Goal: Information Seeking & Learning: Learn about a topic

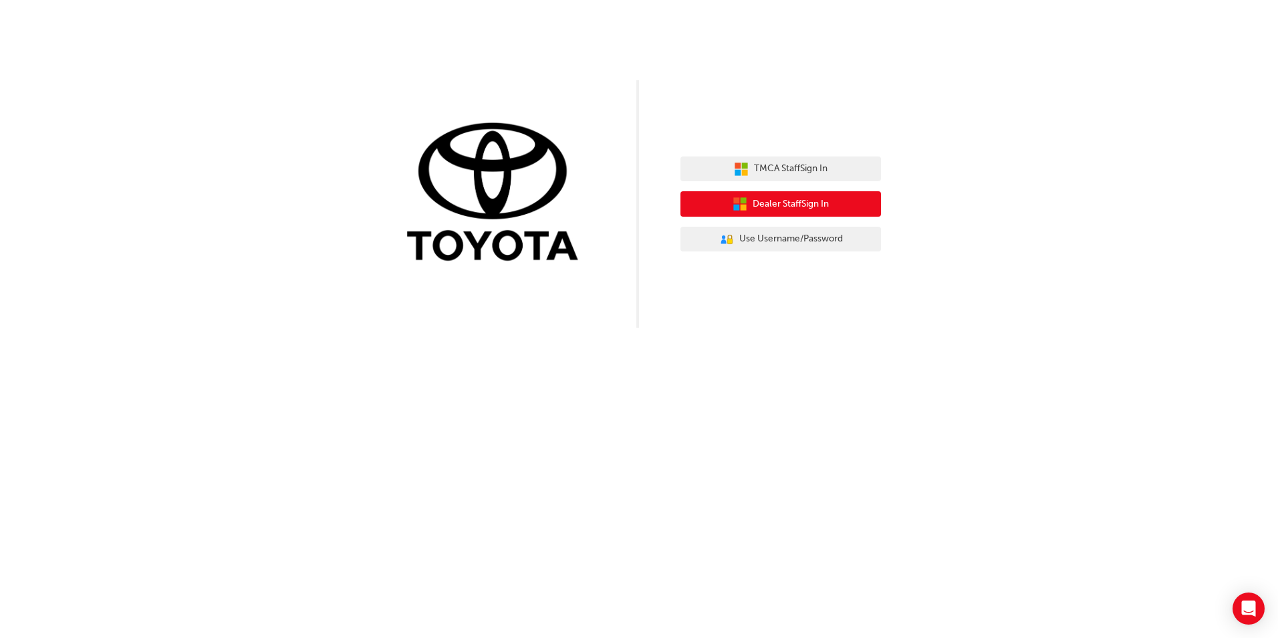
click at [739, 201] on icon "button" at bounding box center [740, 204] width 15 height 15
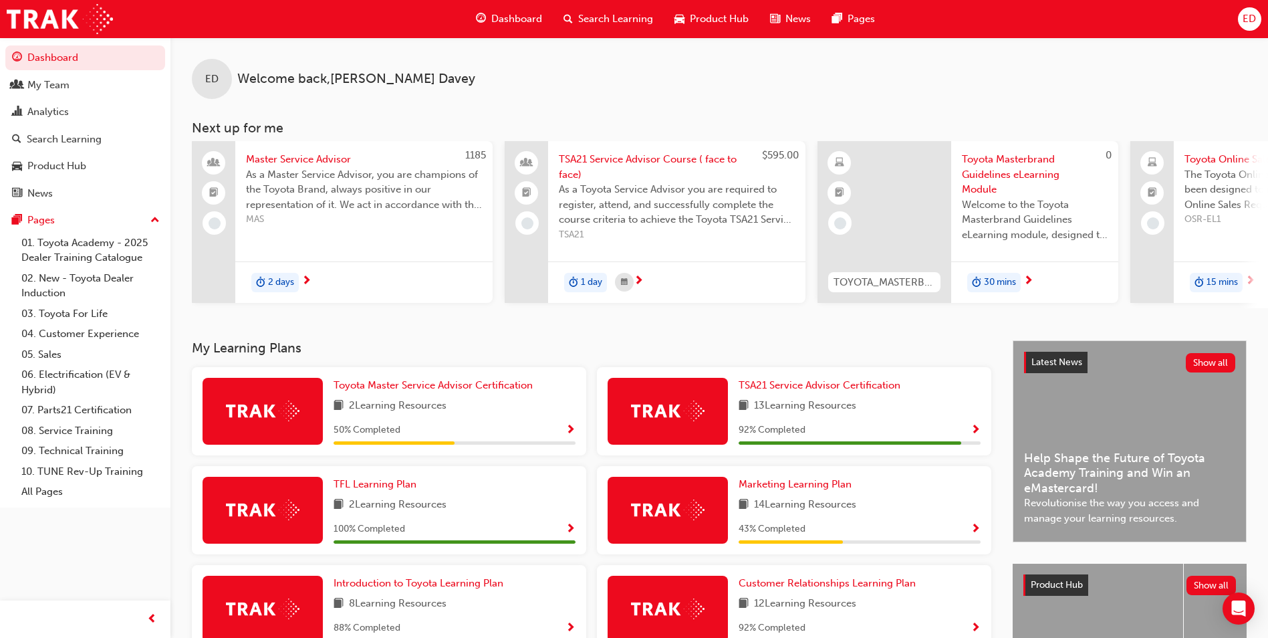
click at [712, 22] on span "Product Hub" at bounding box center [719, 18] width 59 height 15
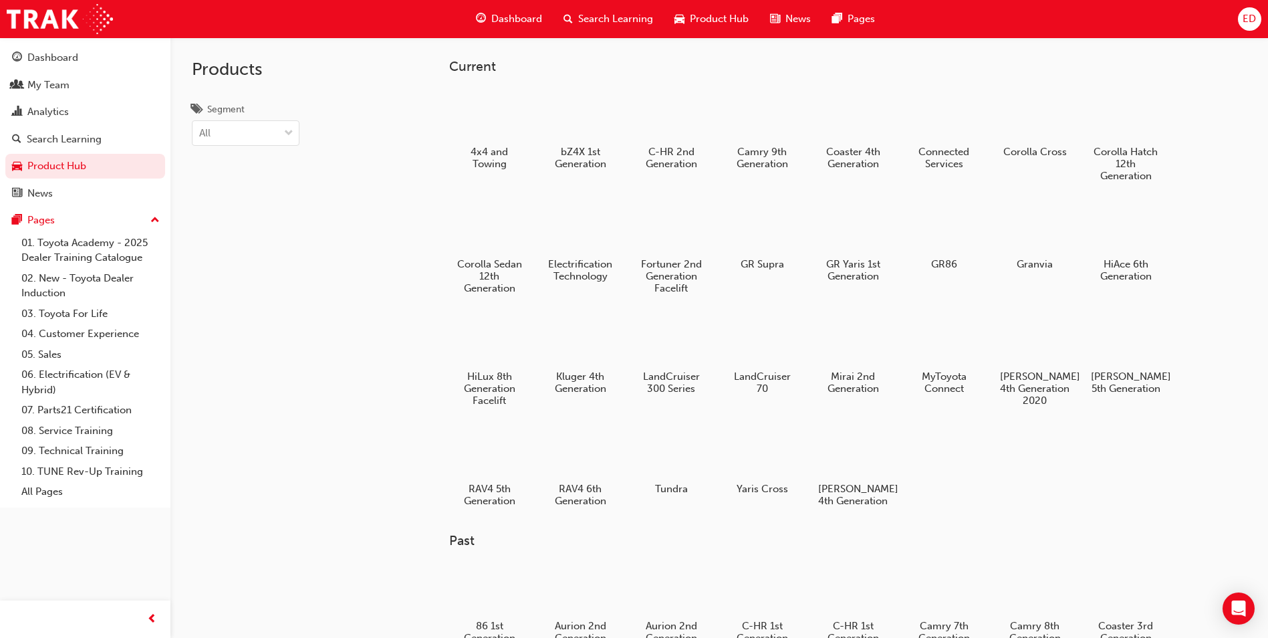
click at [799, 8] on div "News" at bounding box center [790, 18] width 62 height 27
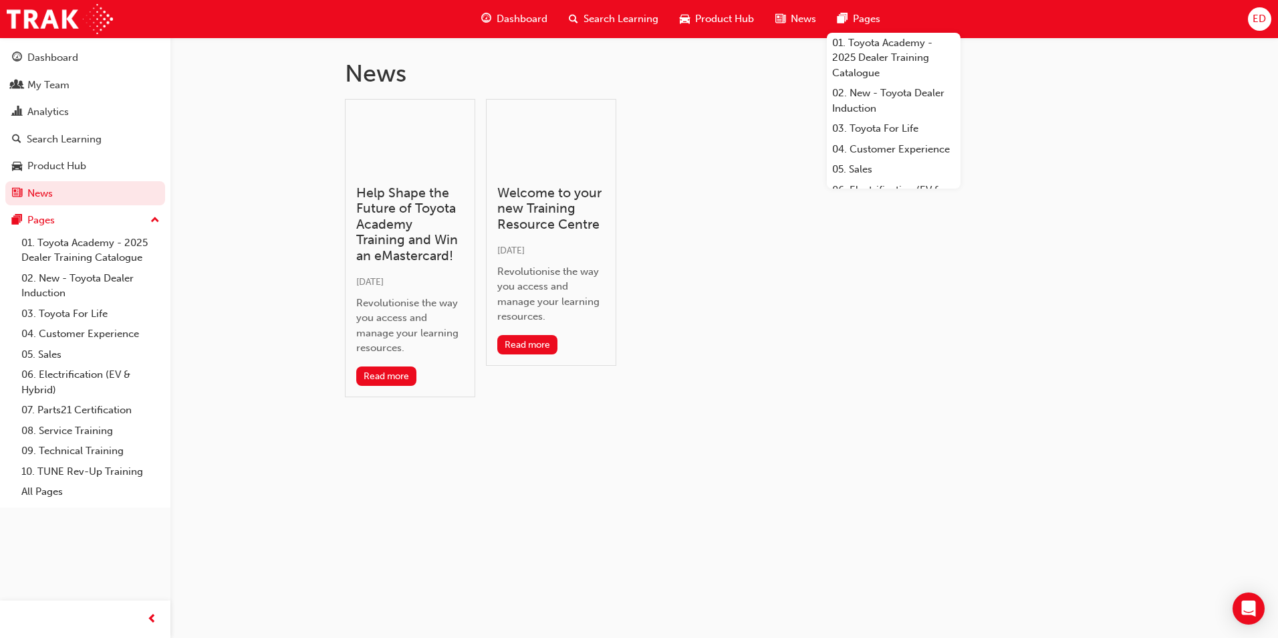
click at [838, 15] on span "pages-icon" at bounding box center [842, 19] width 10 height 17
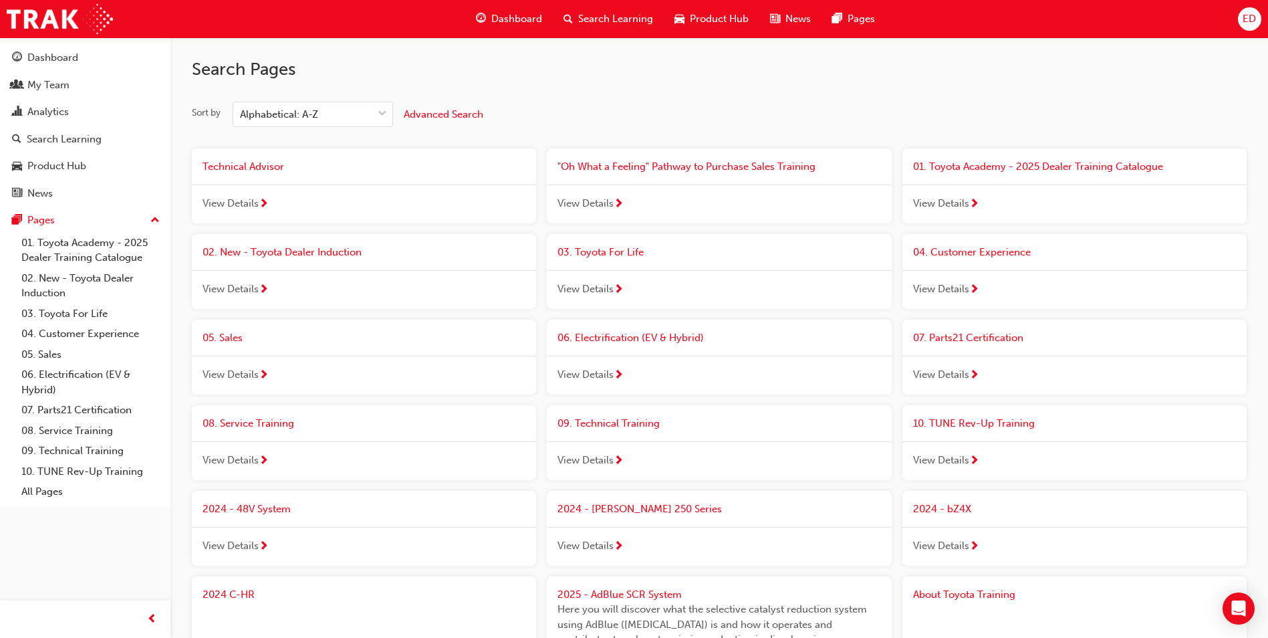
click at [527, 23] on span "Dashboard" at bounding box center [516, 18] width 51 height 15
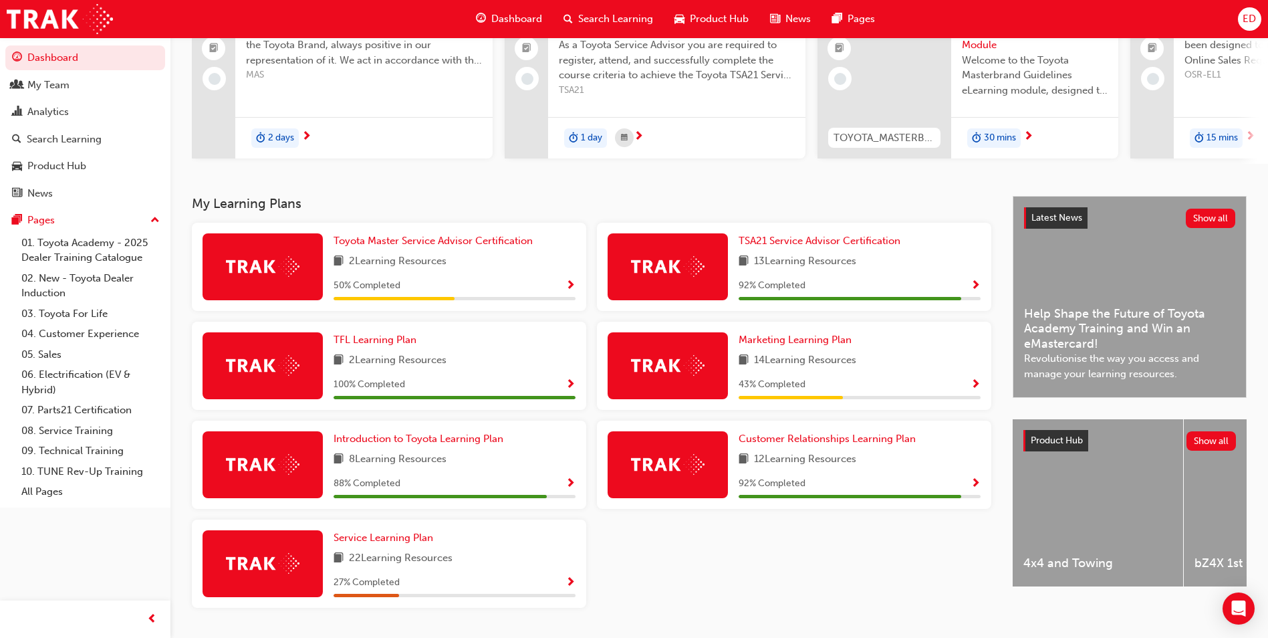
scroll to position [185, 0]
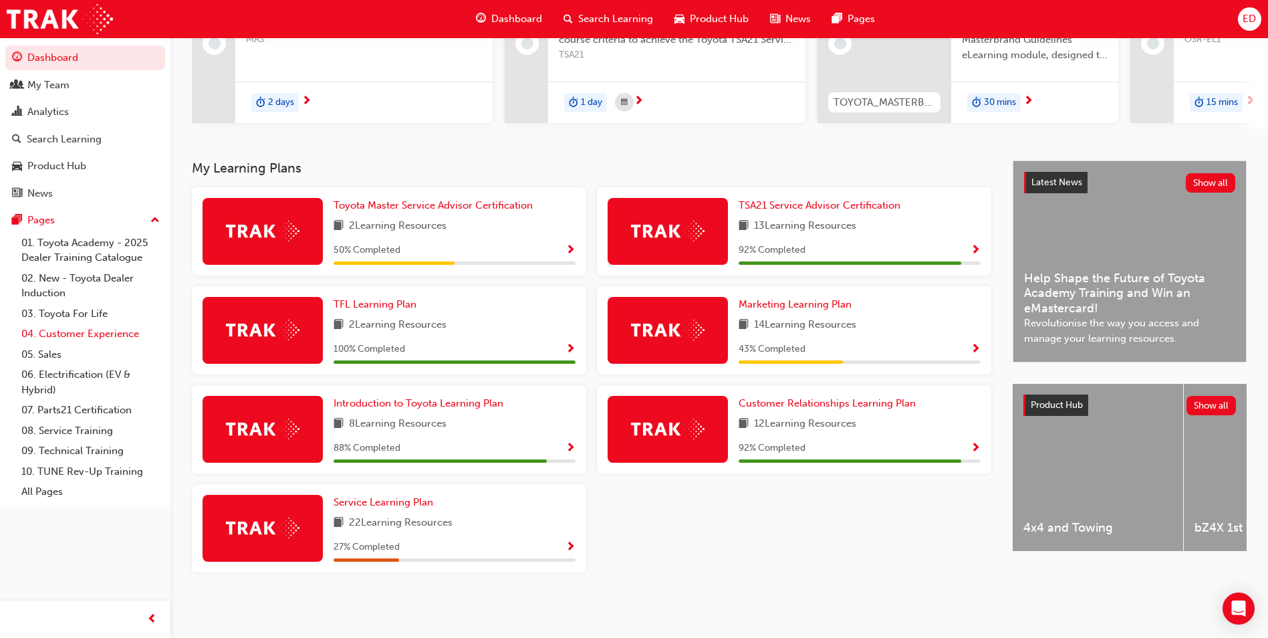
click at [102, 335] on link "04. Customer Experience" at bounding box center [90, 333] width 149 height 21
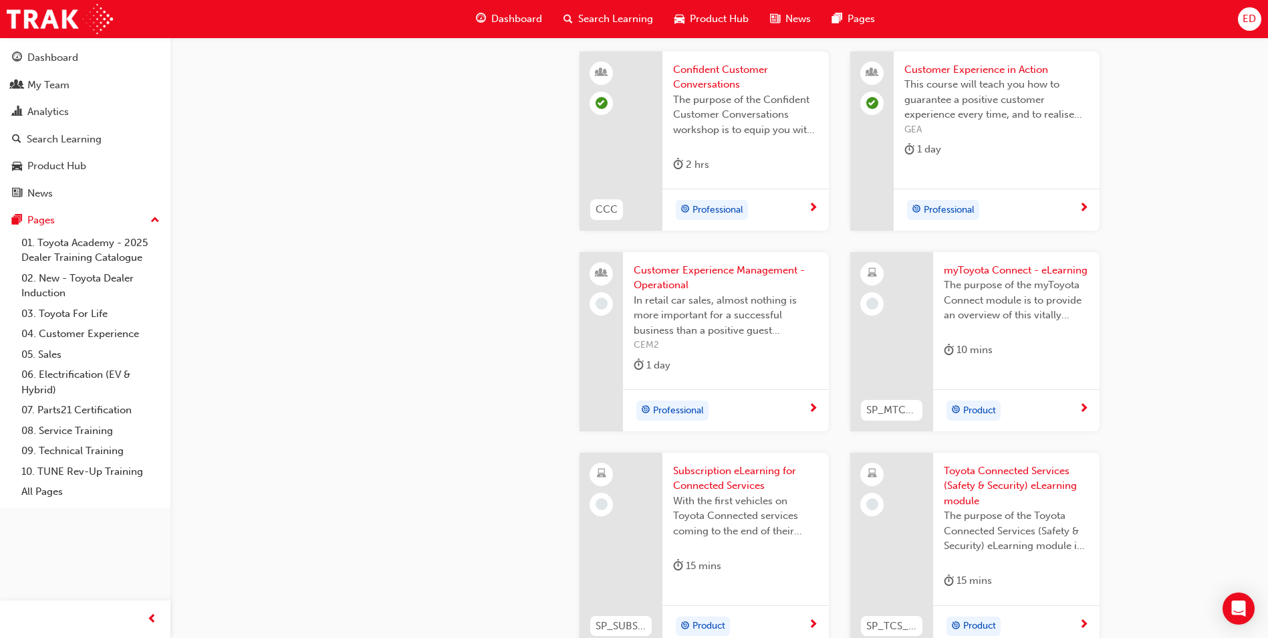
scroll to position [1805, 0]
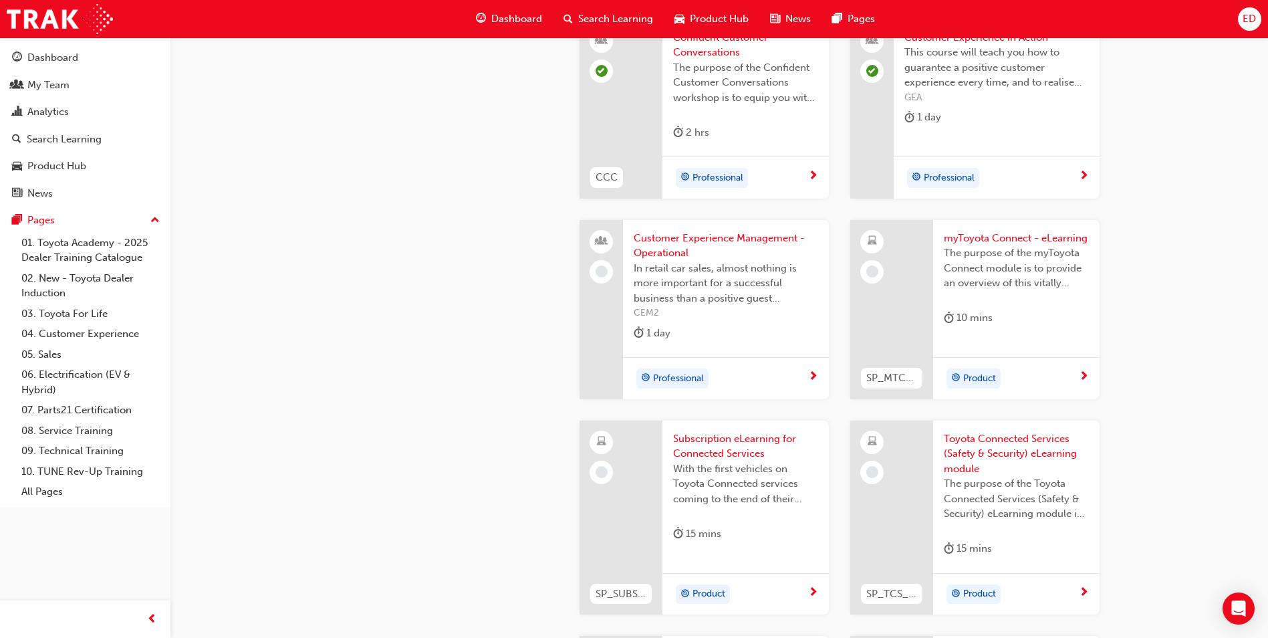
click at [950, 291] on div "The purpose of the myToyota Connect module is to provide an overview of this vi…" at bounding box center [1016, 271] width 145 height 53
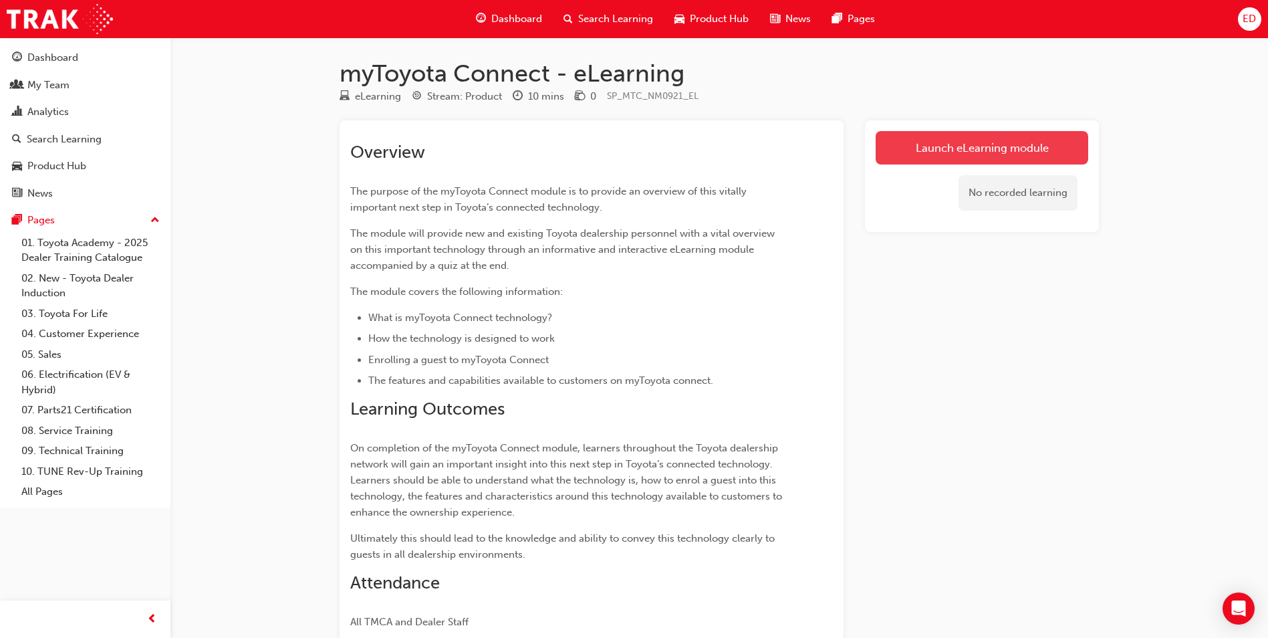
click at [1003, 152] on link "Launch eLearning module" at bounding box center [982, 147] width 213 height 33
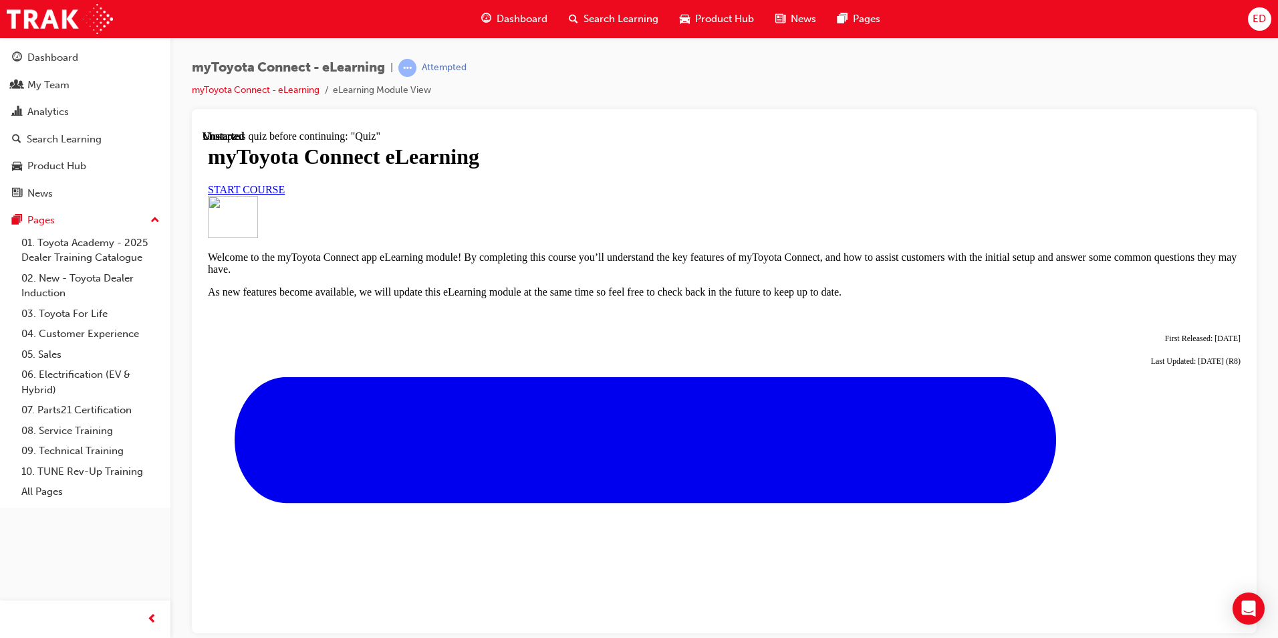
scroll to position [67, 0]
click at [285, 194] on link "START COURSE" at bounding box center [246, 188] width 77 height 11
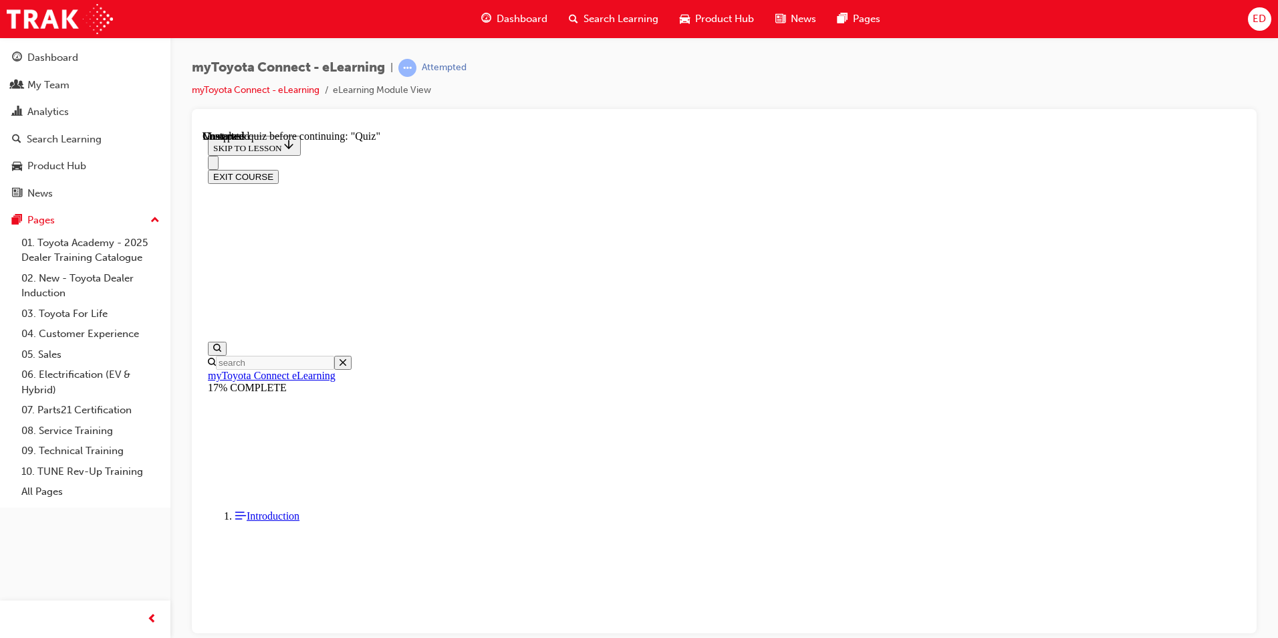
scroll to position [1142, 0]
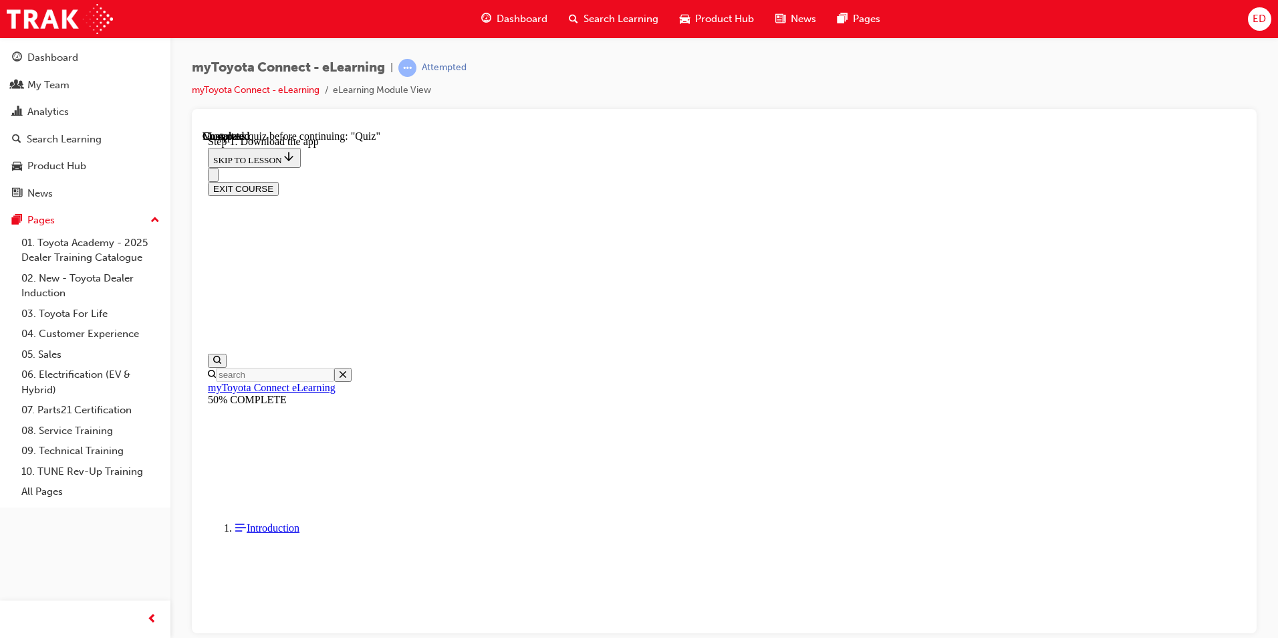
scroll to position [344, 0]
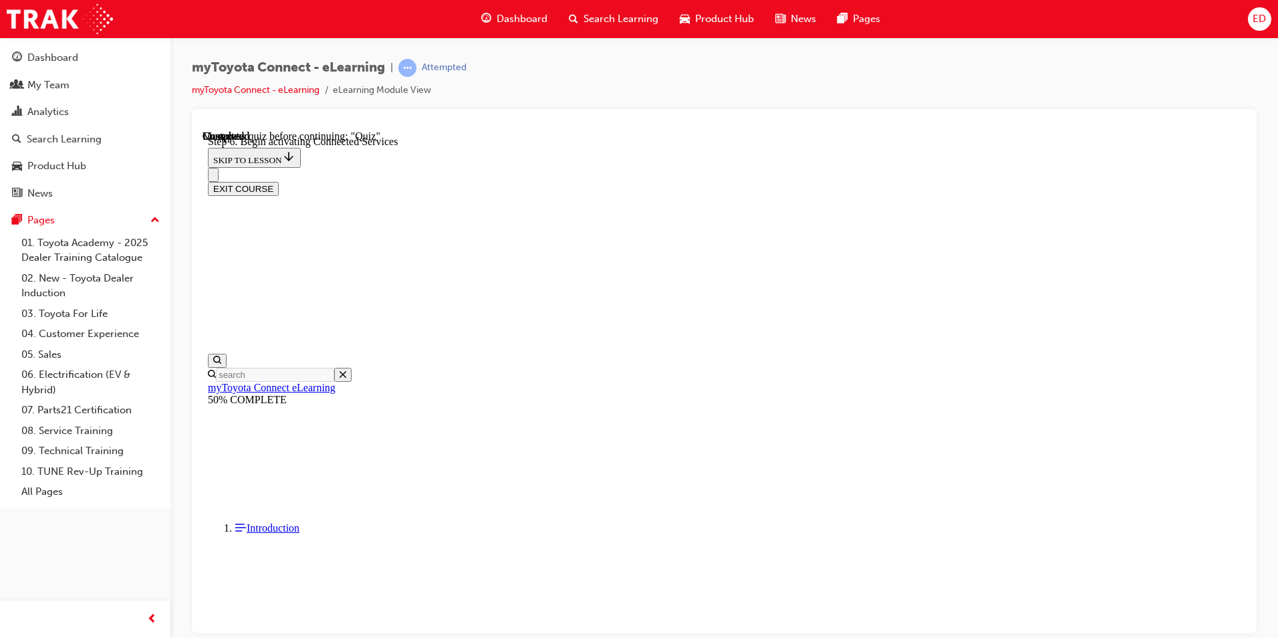
scroll to position [434, 0]
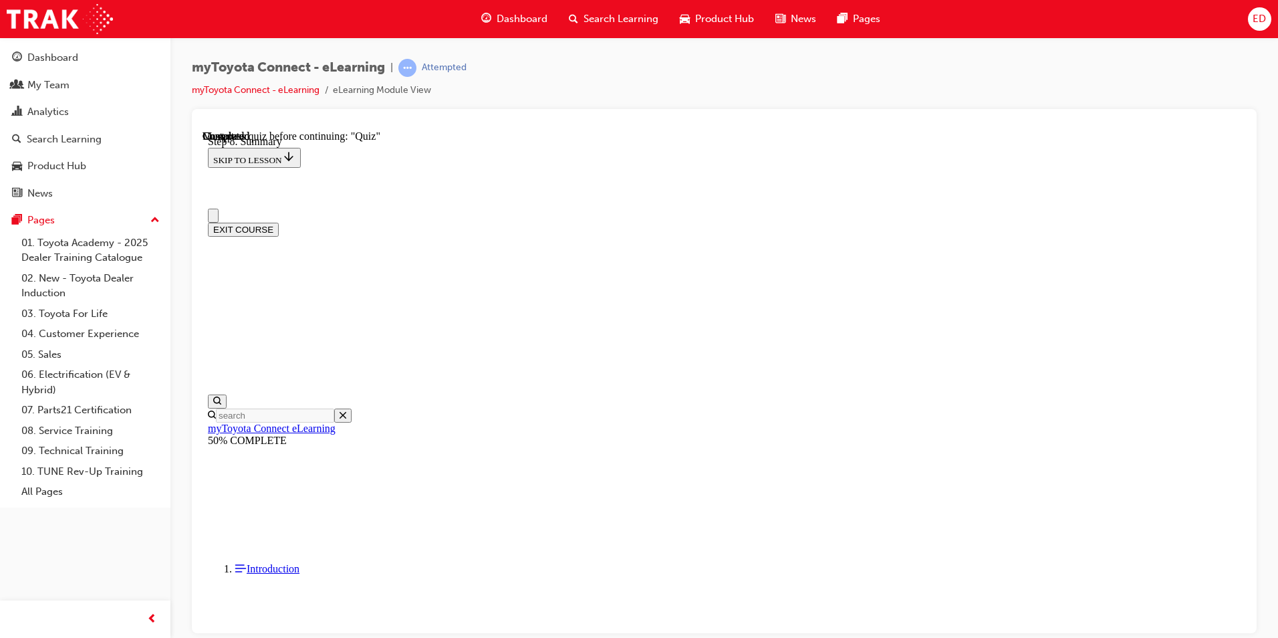
scroll to position [0, 0]
click at [279, 222] on button "EXIT COURSE" at bounding box center [243, 229] width 71 height 14
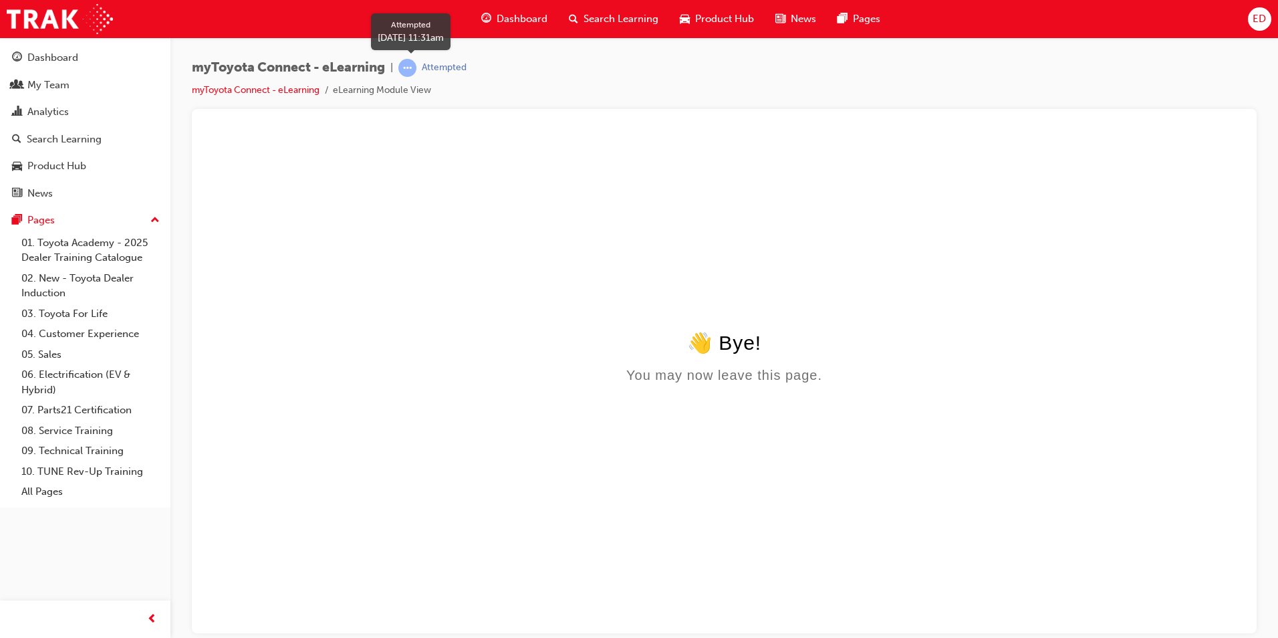
click at [452, 70] on div "Attempted" at bounding box center [444, 67] width 45 height 13
click at [686, 354] on div "👋 Bye!" at bounding box center [724, 341] width 1033 height 23
click at [260, 92] on link "myToyota Connect - eLearning" at bounding box center [256, 89] width 128 height 11
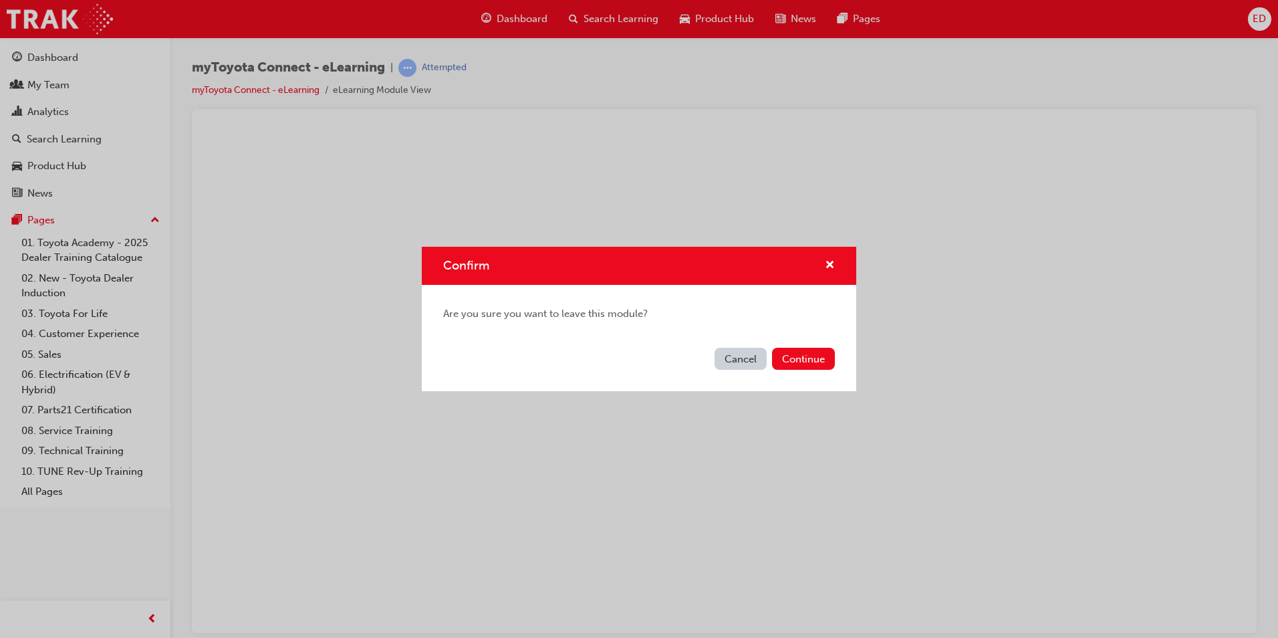
click at [741, 360] on button "Cancel" at bounding box center [740, 359] width 52 height 22
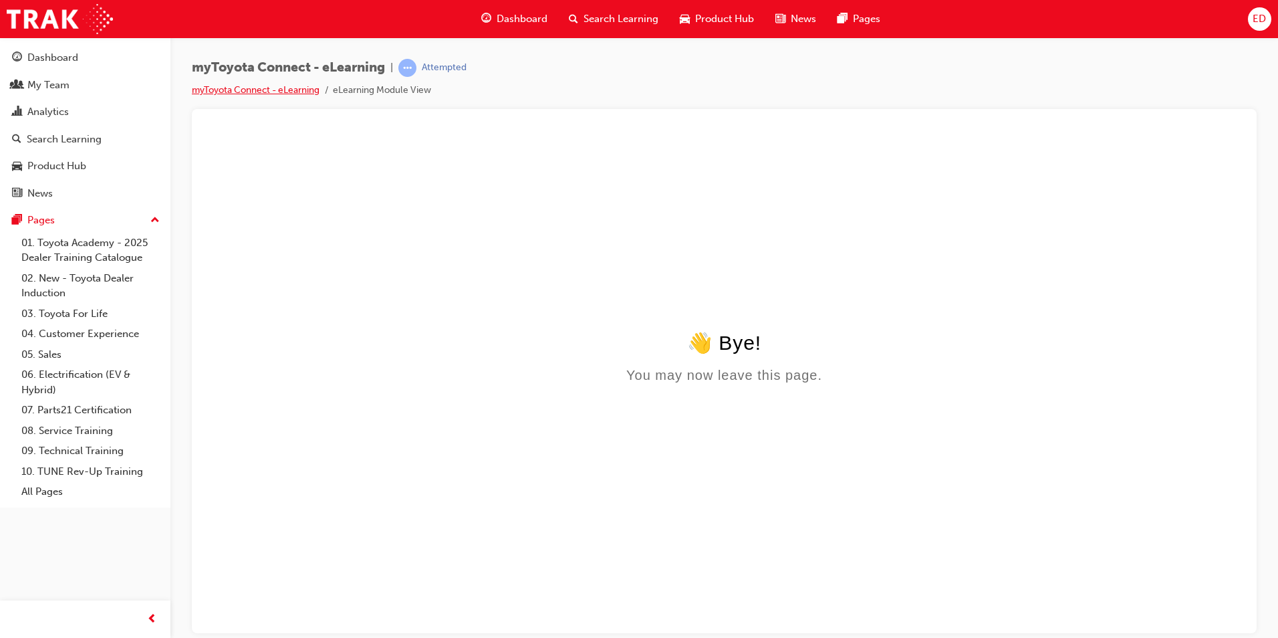
click at [284, 91] on link "myToyota Connect - eLearning" at bounding box center [256, 89] width 128 height 11
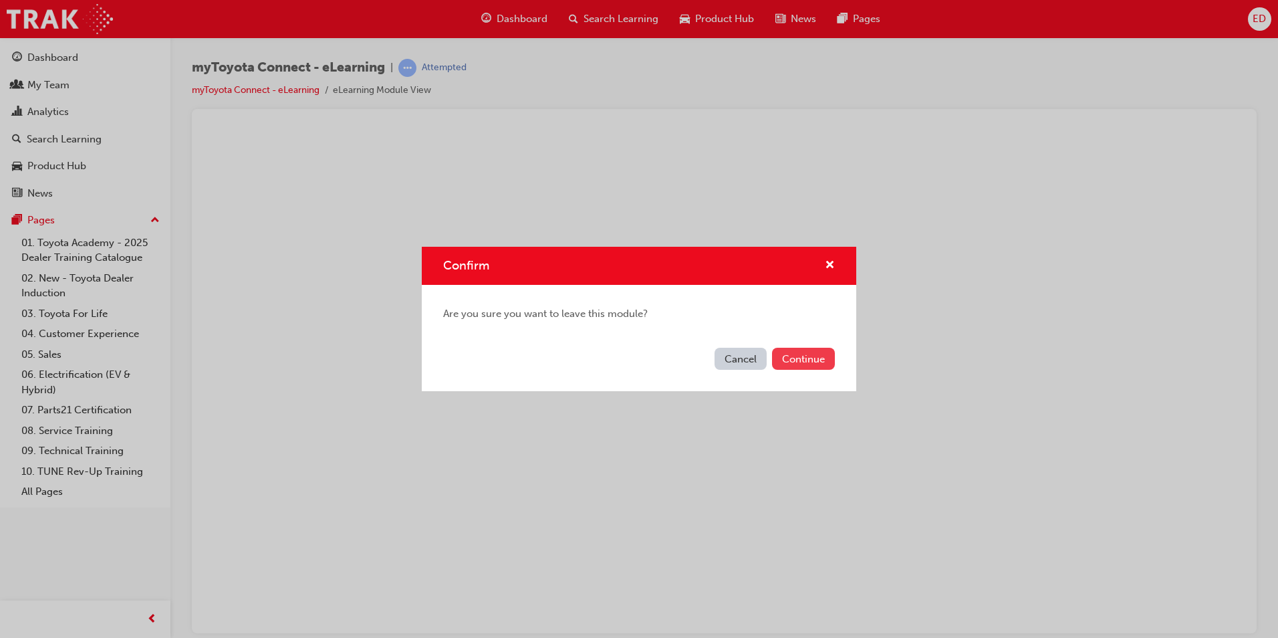
click at [791, 353] on button "Continue" at bounding box center [803, 359] width 63 height 22
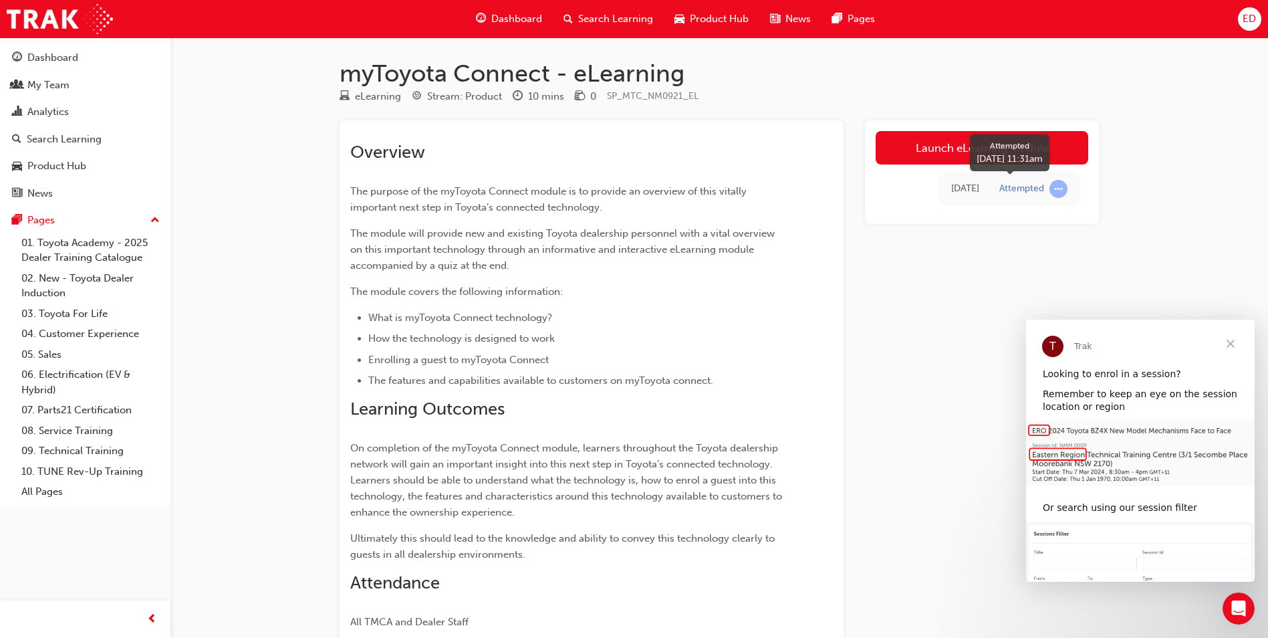
click at [1011, 188] on div "Attempted" at bounding box center [1021, 188] width 45 height 13
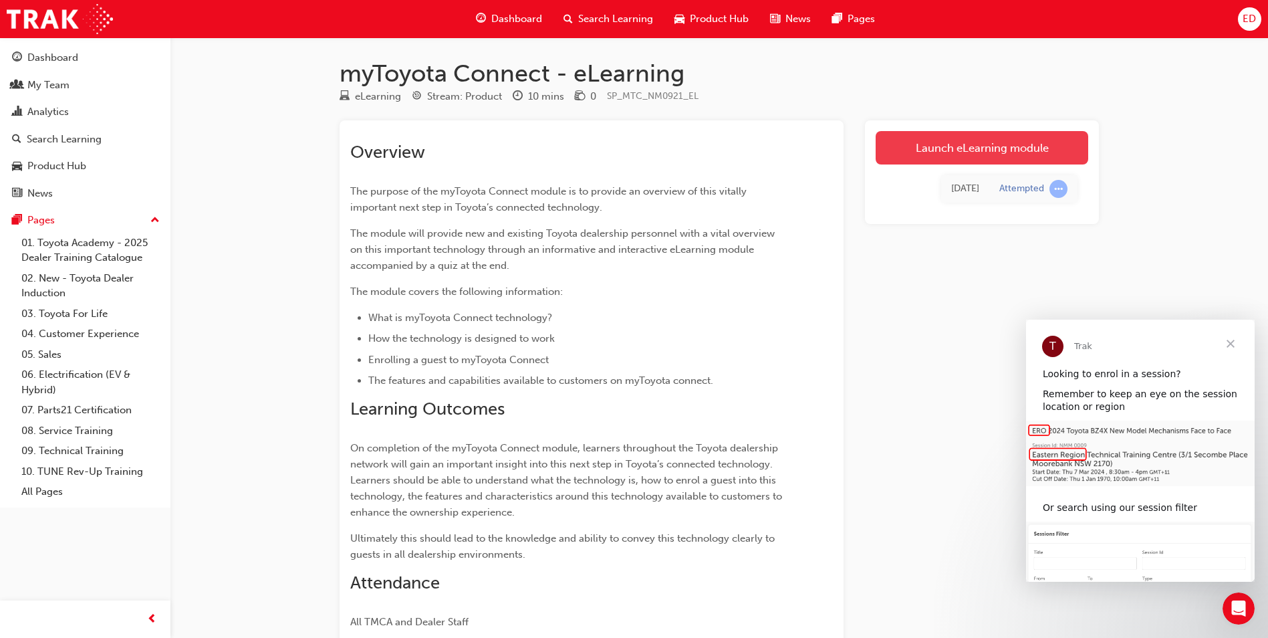
click at [966, 160] on link "Launch eLearning module" at bounding box center [982, 147] width 213 height 33
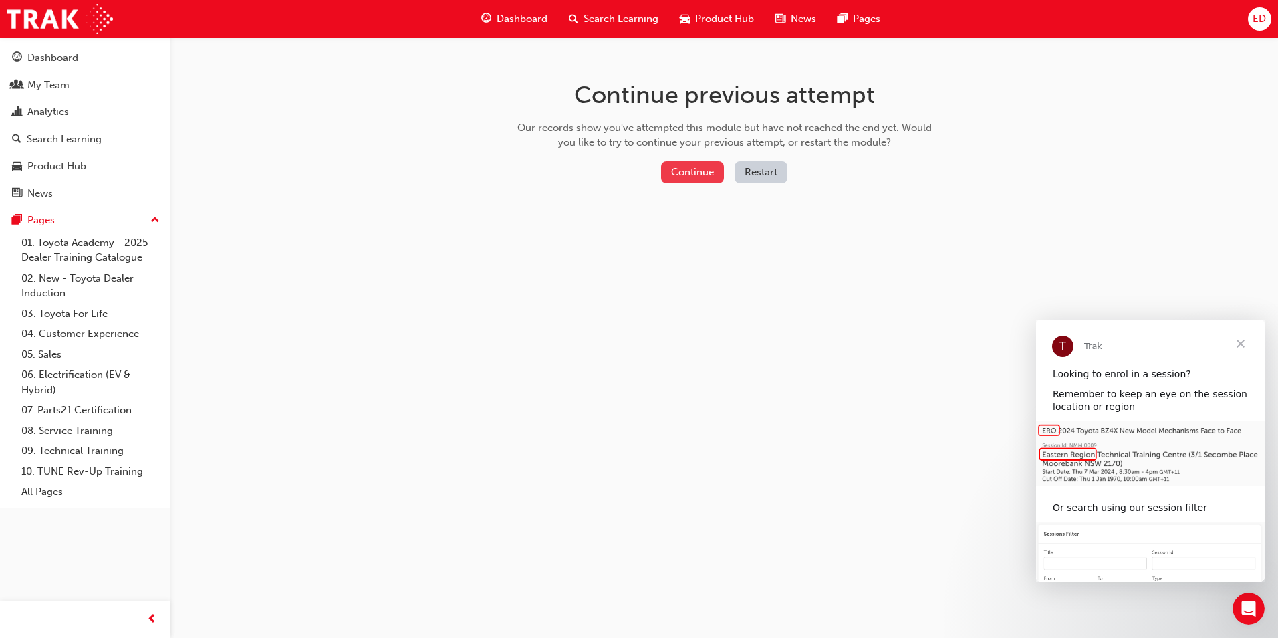
click at [704, 171] on button "Continue" at bounding box center [692, 172] width 63 height 22
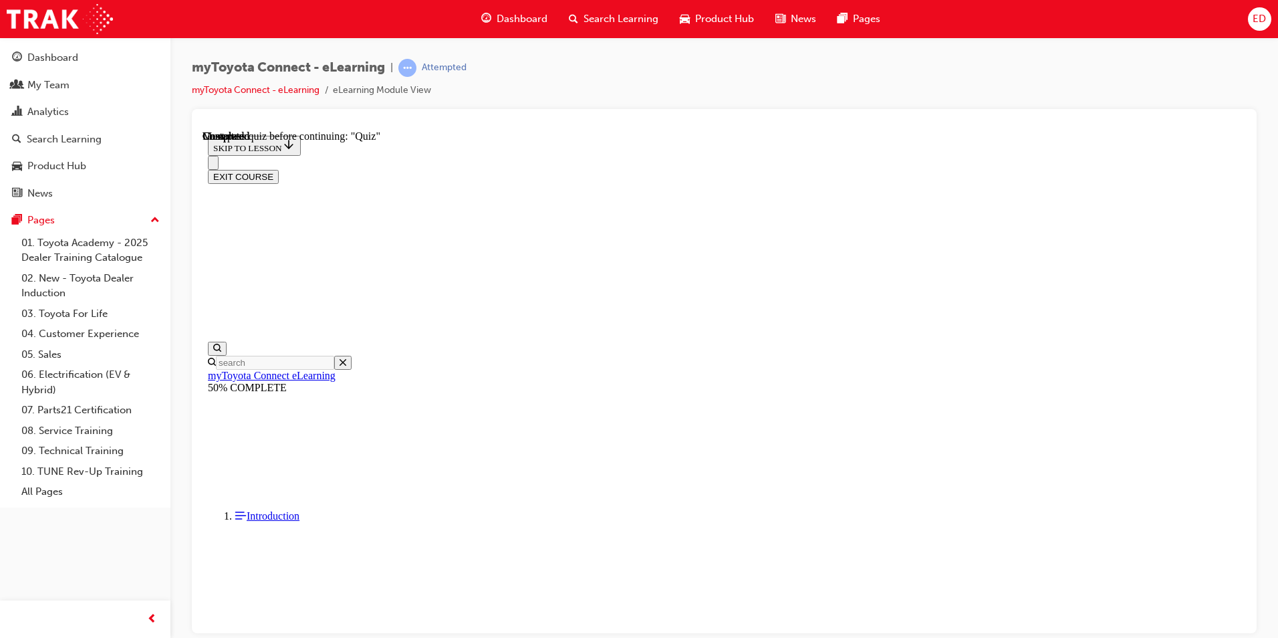
scroll to position [352, 0]
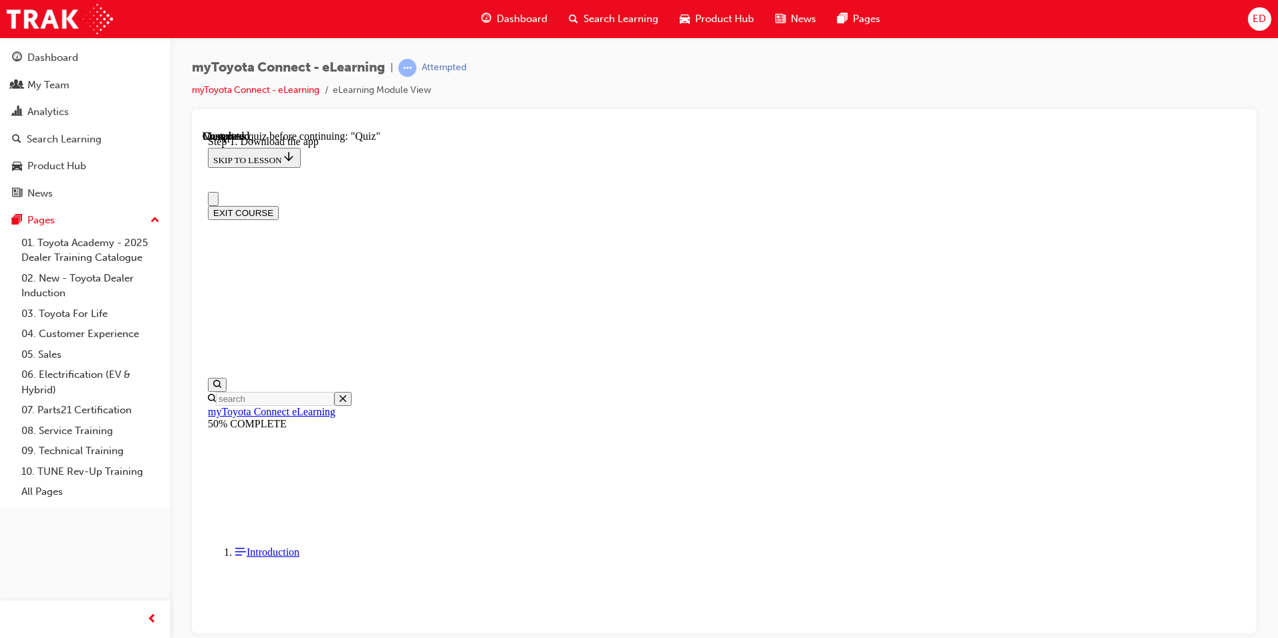
scroll to position [3, 0]
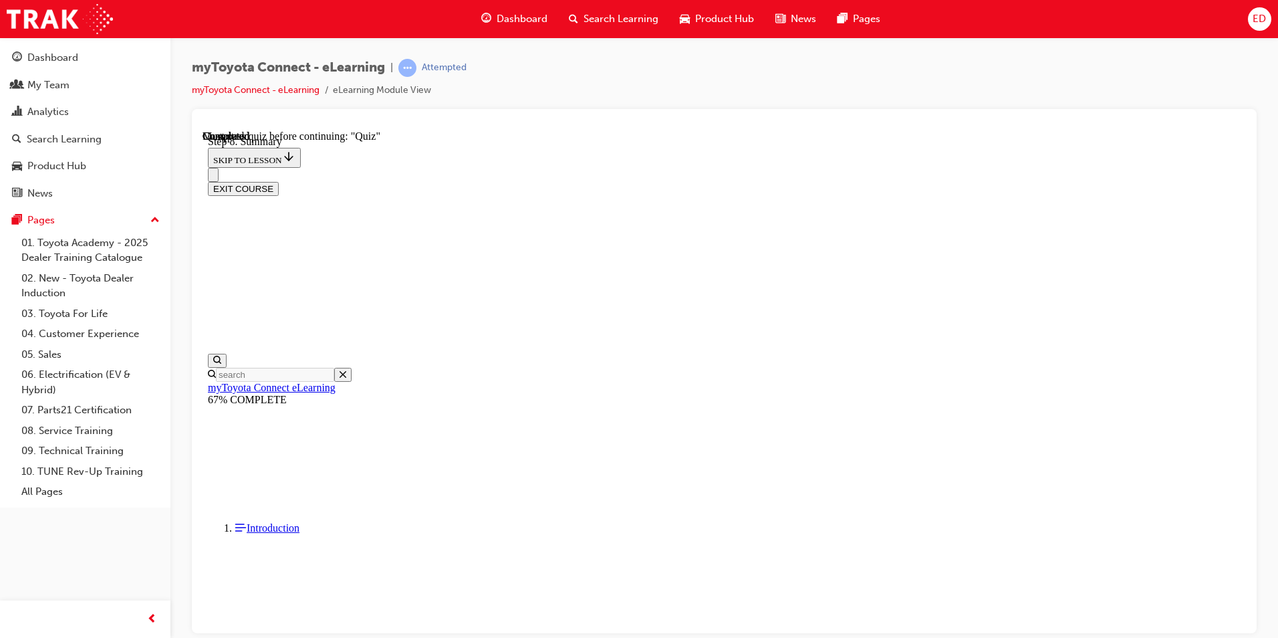
drag, startPoint x: 847, startPoint y: 310, endPoint x: 805, endPoint y: 367, distance: 70.3
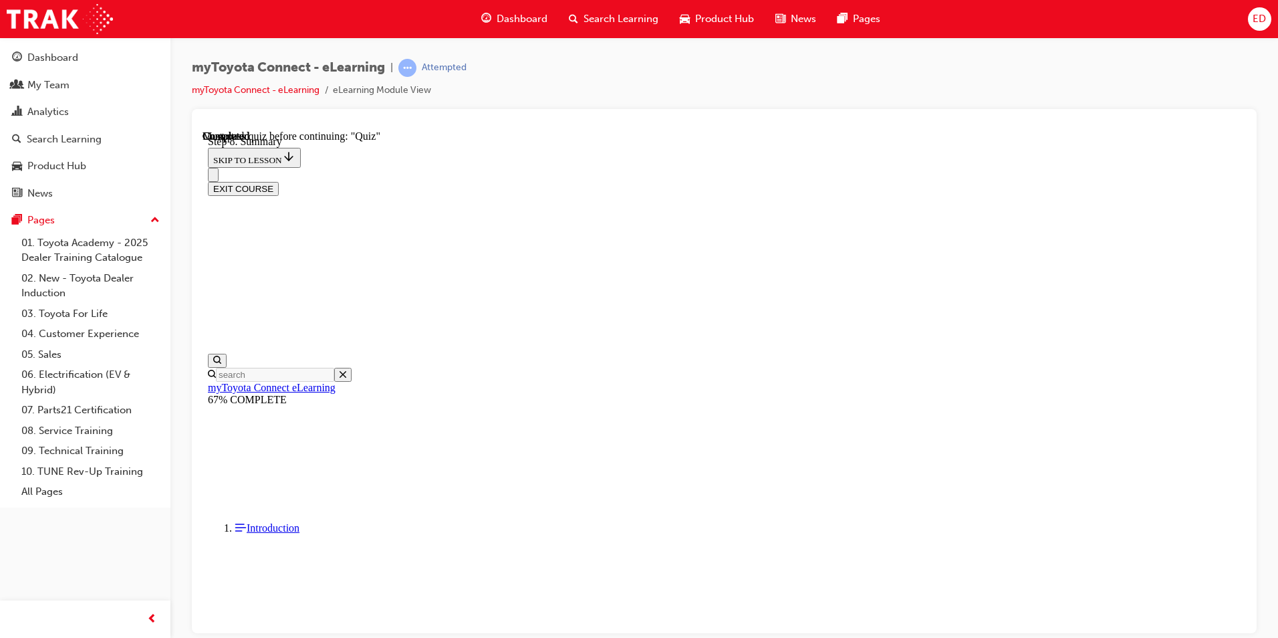
scroll to position [41, 0]
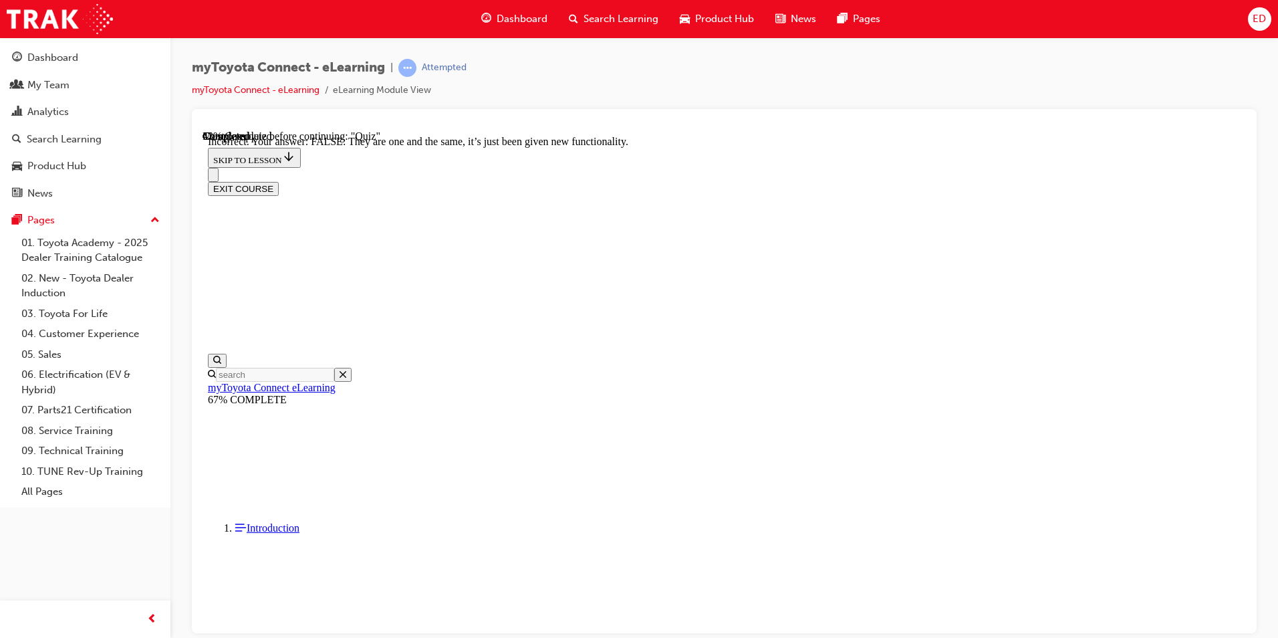
scroll to position [134, 0]
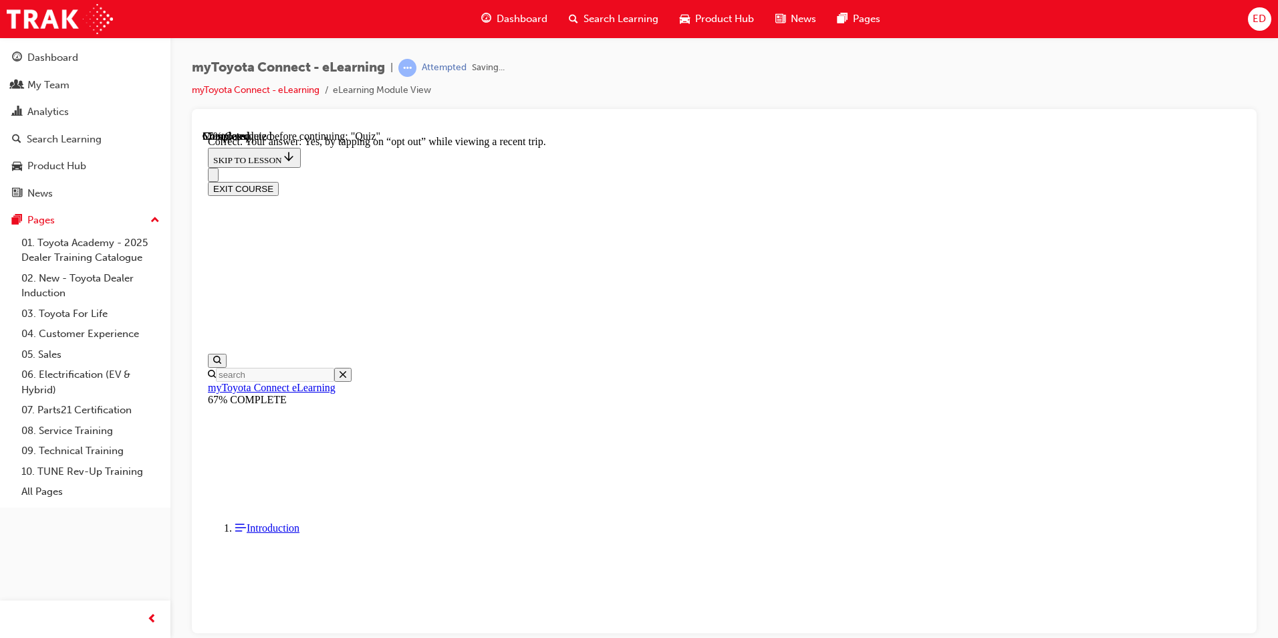
scroll to position [130, 0]
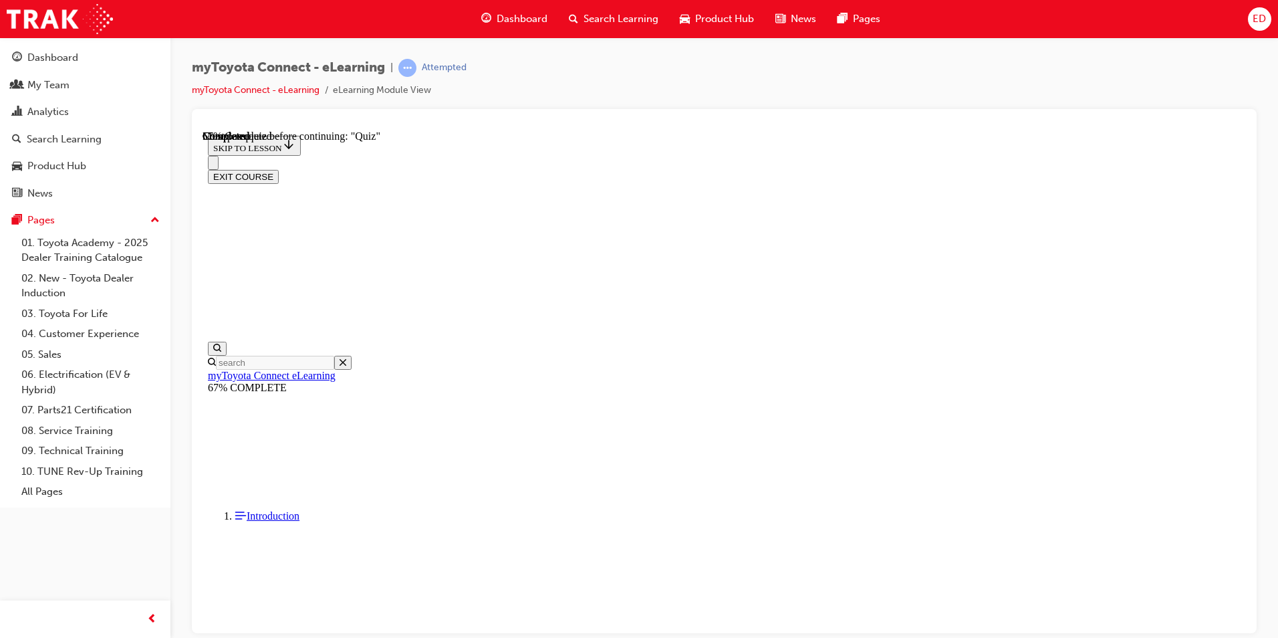
scroll to position [116, 0]
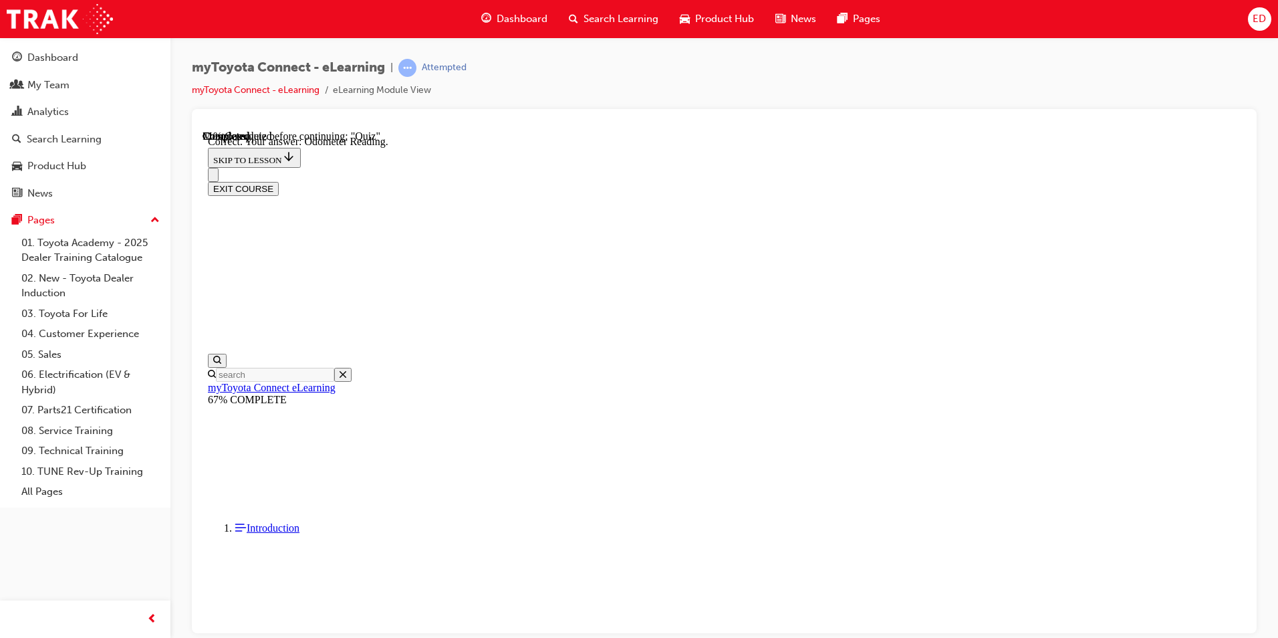
scroll to position [237, 0]
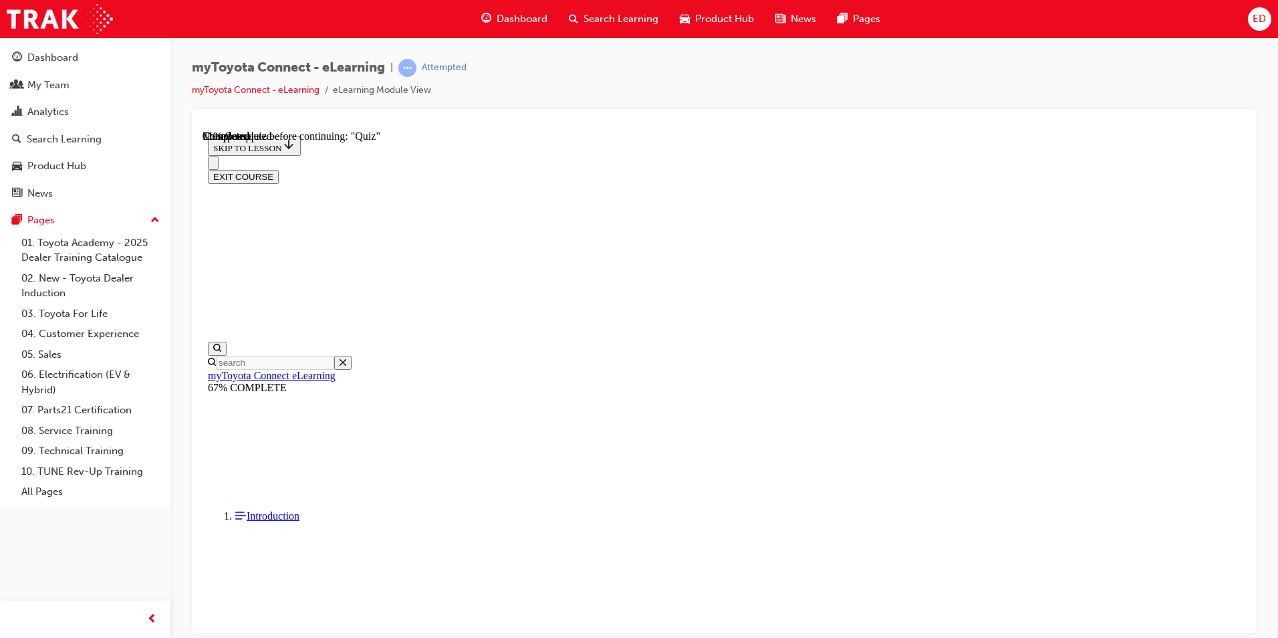
drag, startPoint x: 805, startPoint y: 309, endPoint x: 799, endPoint y: 315, distance: 8.0
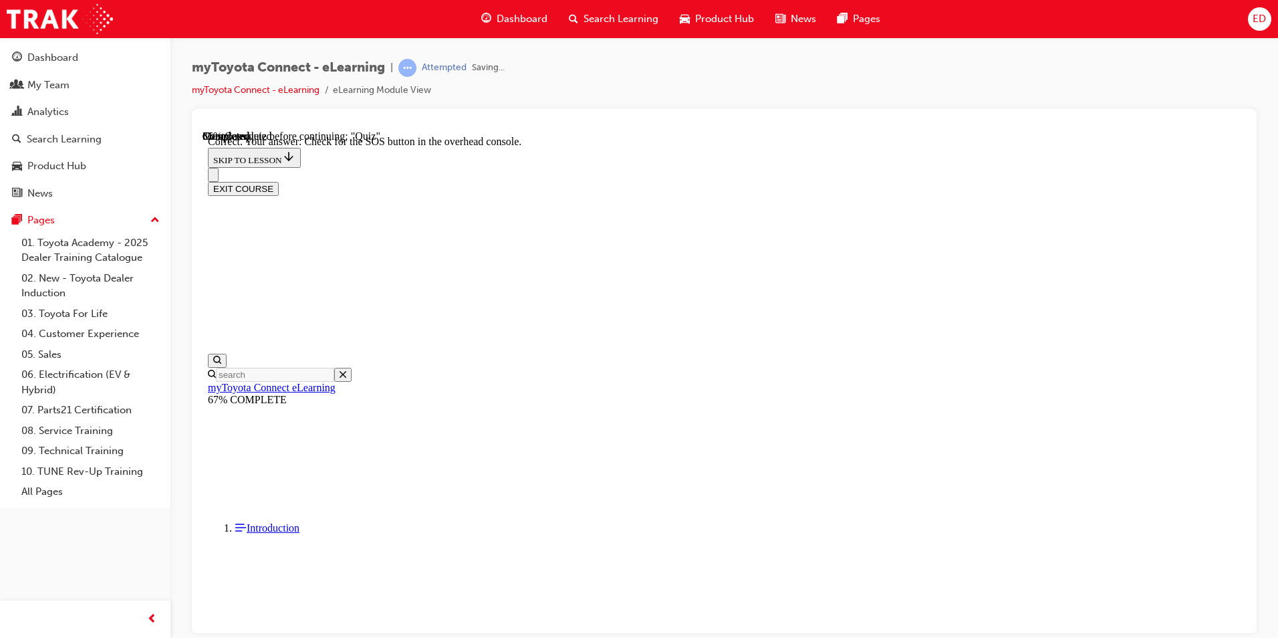
scroll to position [183, 0]
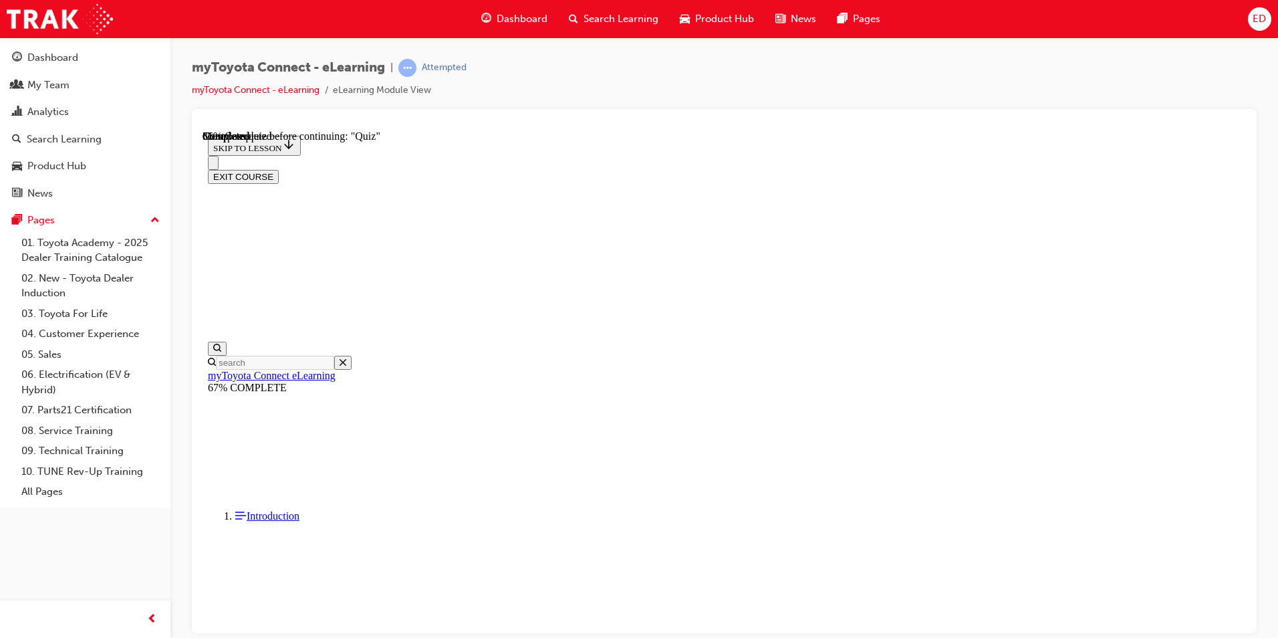
scroll to position [149, 0]
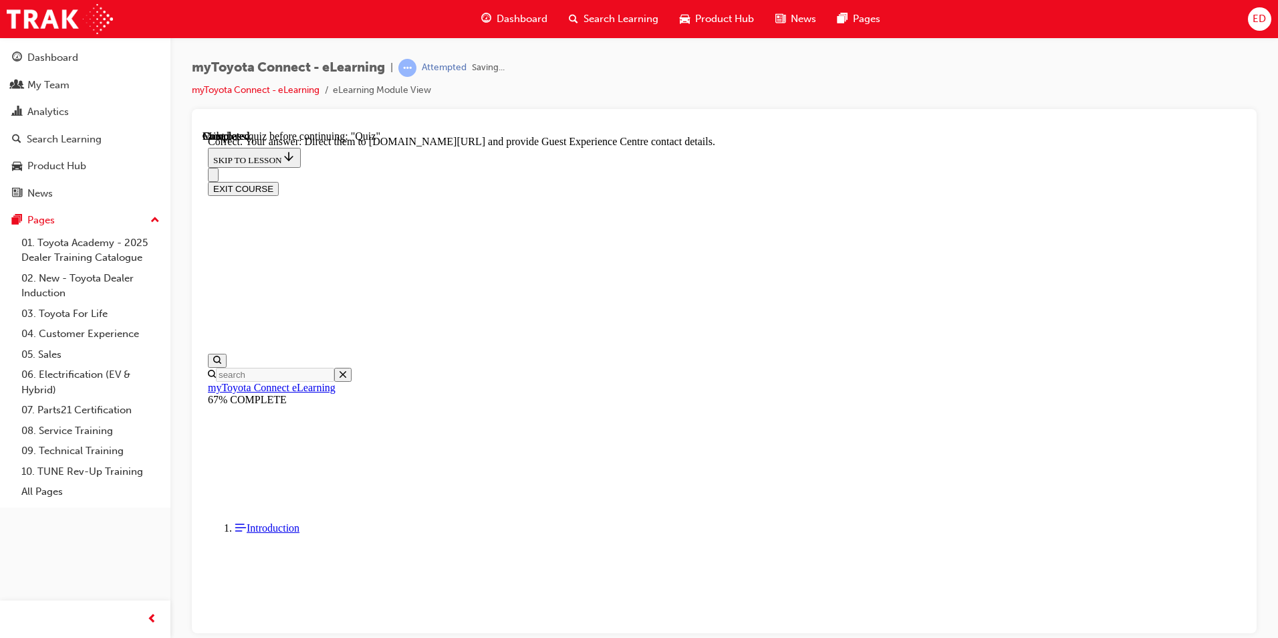
scroll to position [250, 0]
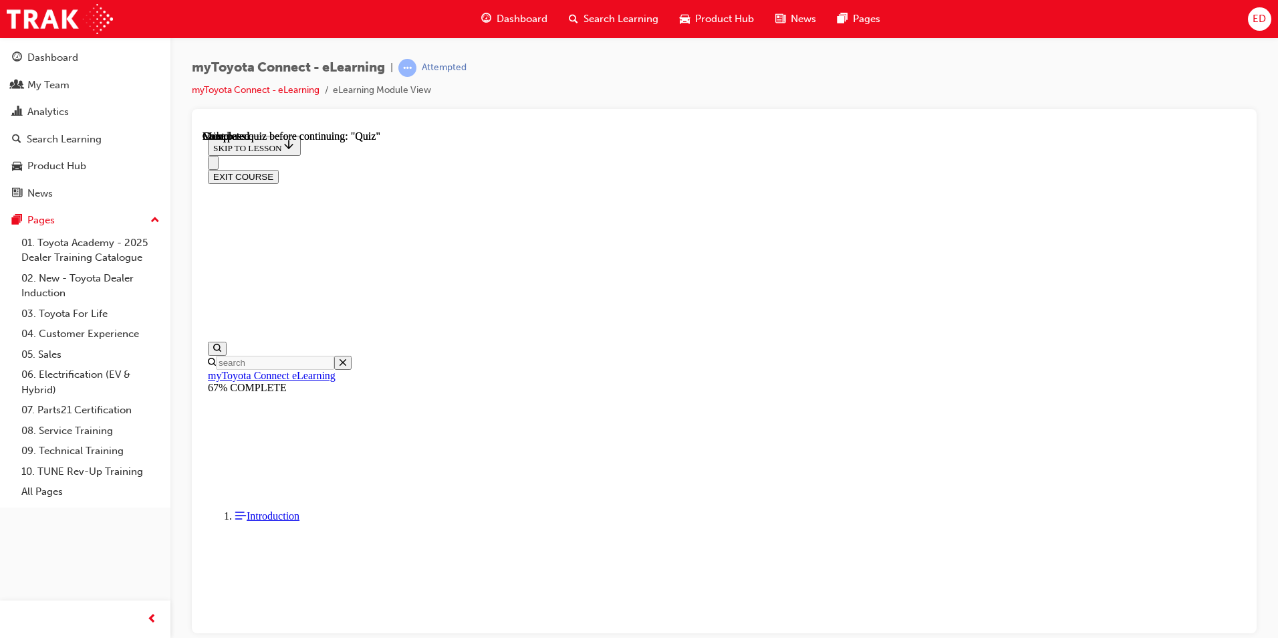
scroll to position [223, 0]
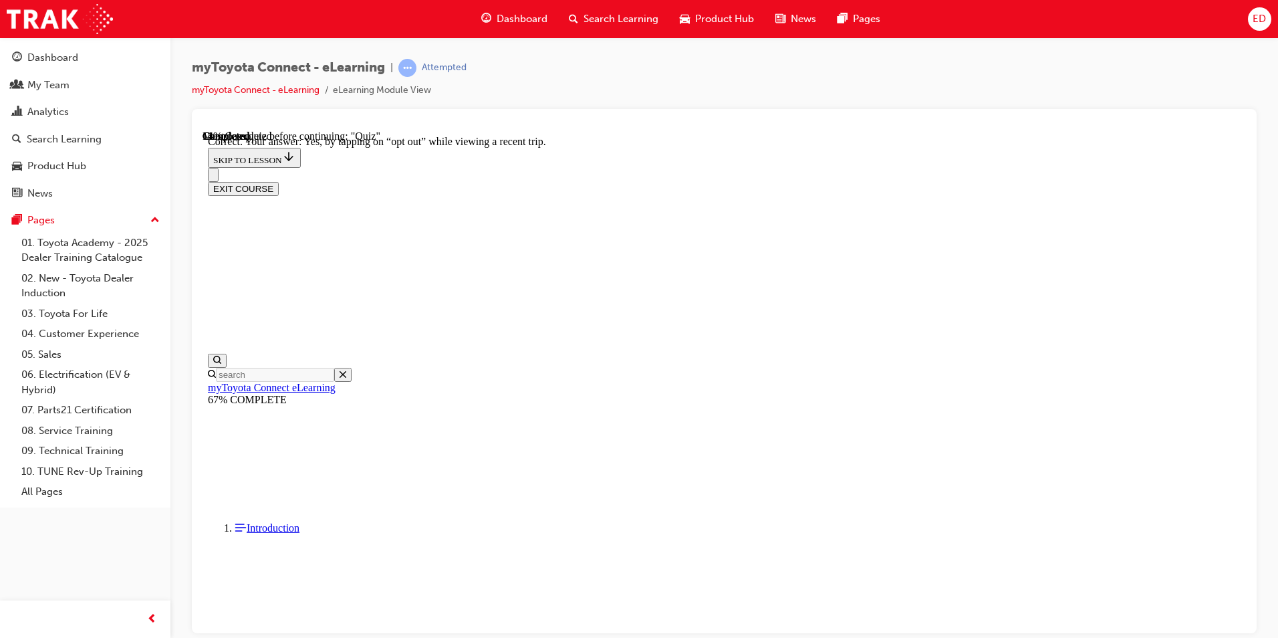
scroll to position [130, 0]
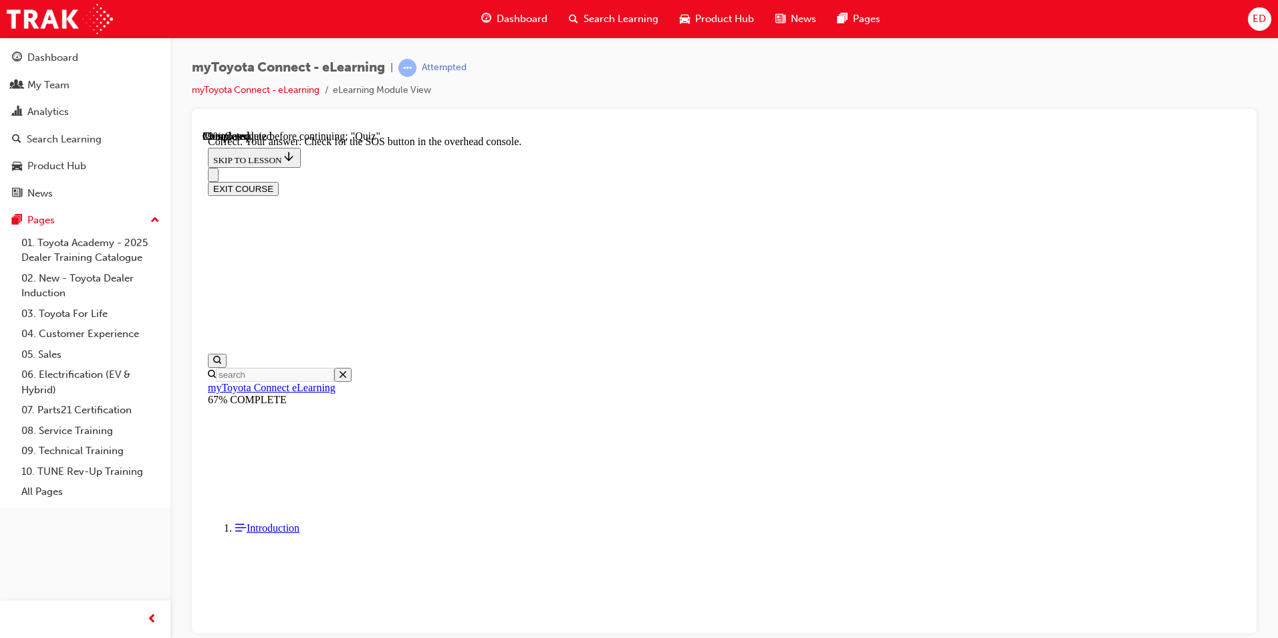
scroll to position [183, 0]
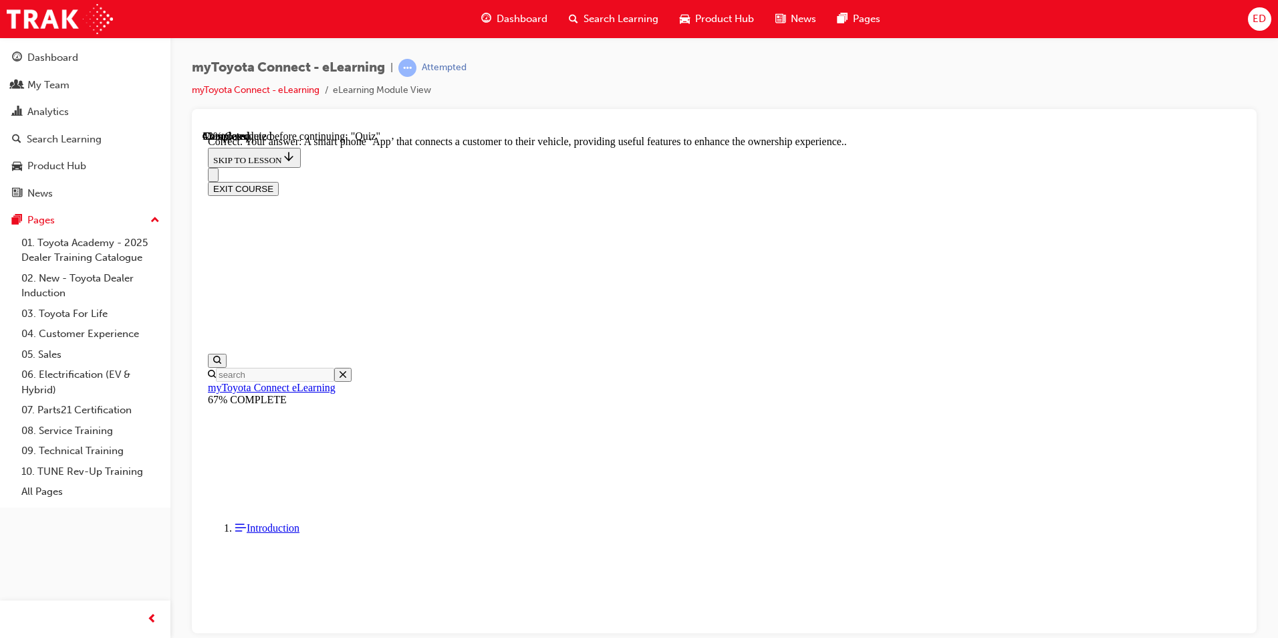
scroll to position [223, 0]
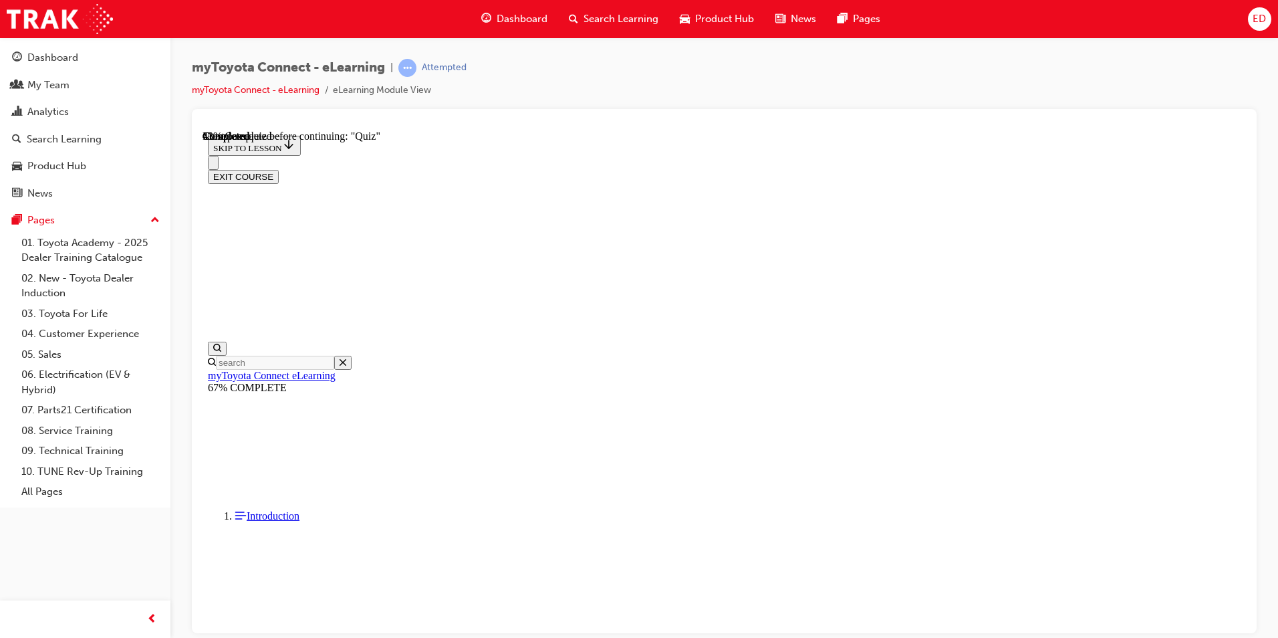
scroll to position [134, 0]
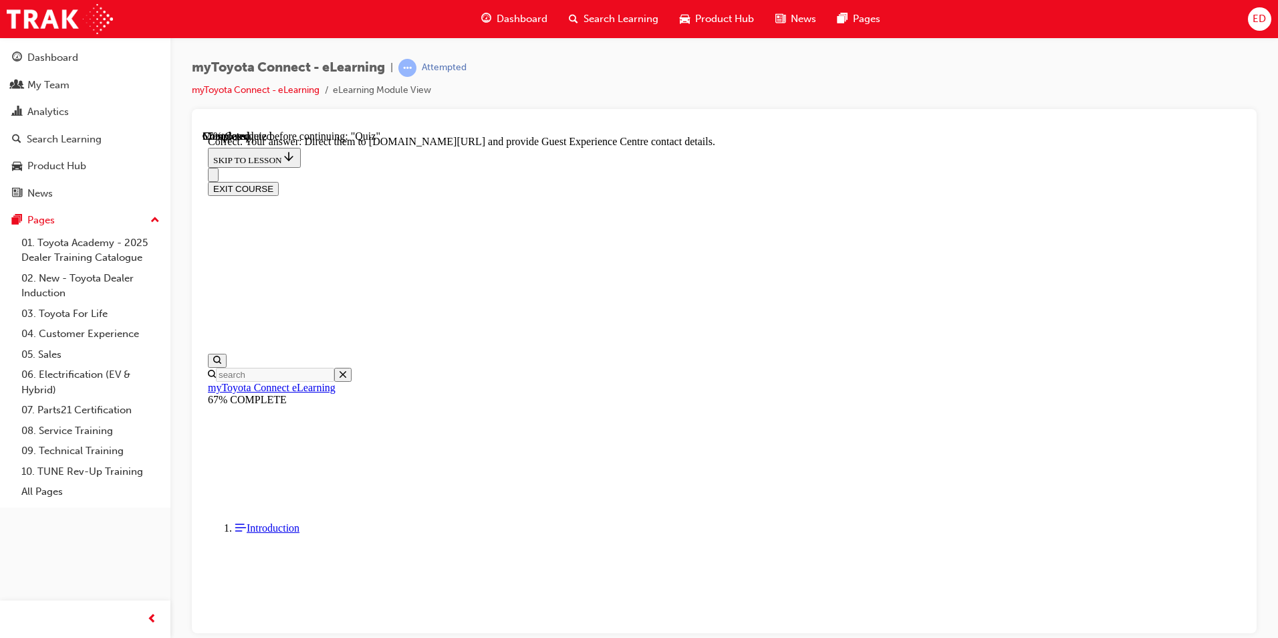
scroll to position [250, 0]
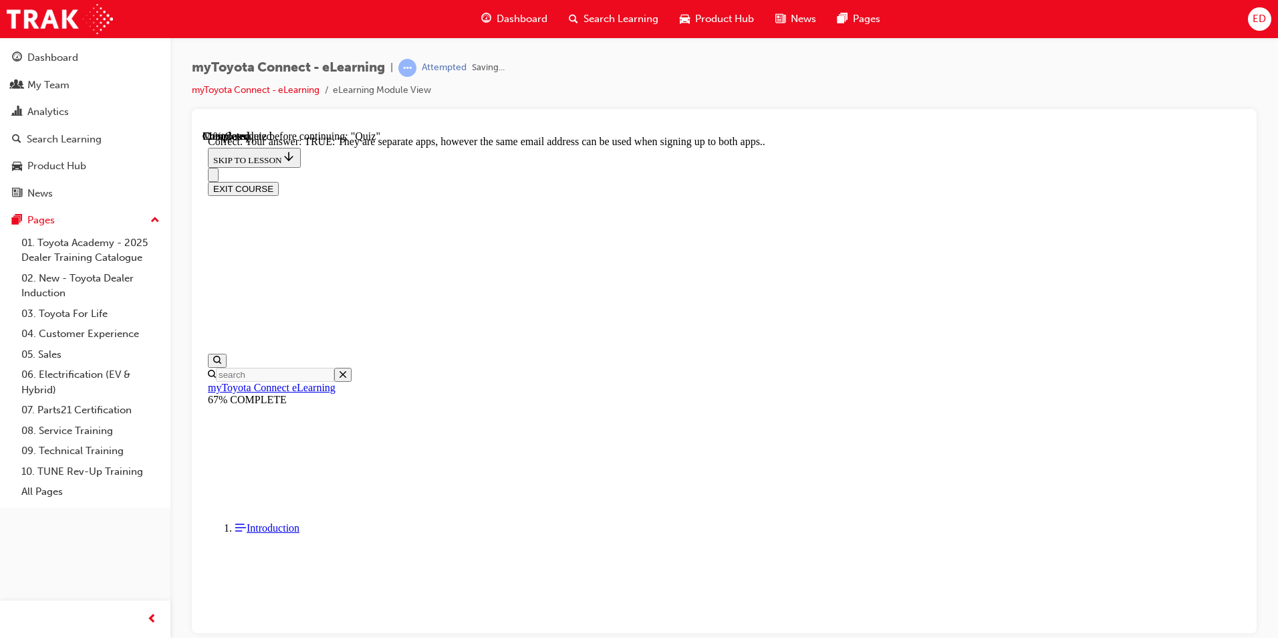
scroll to position [134, 0]
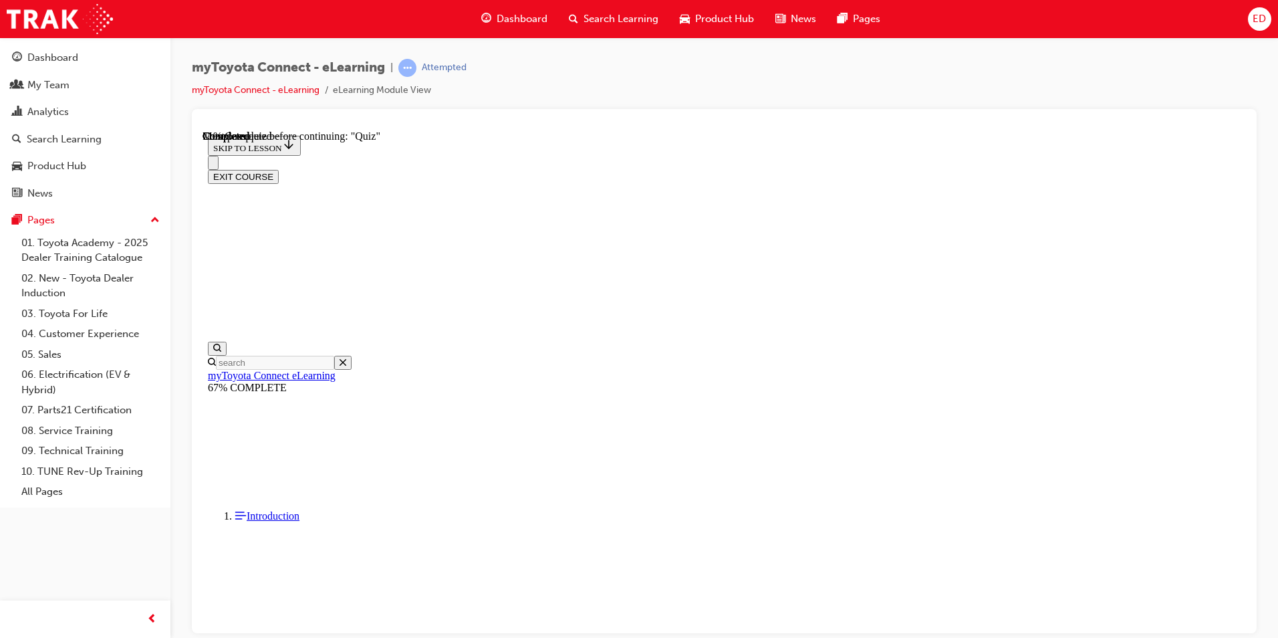
scroll to position [120, 0]
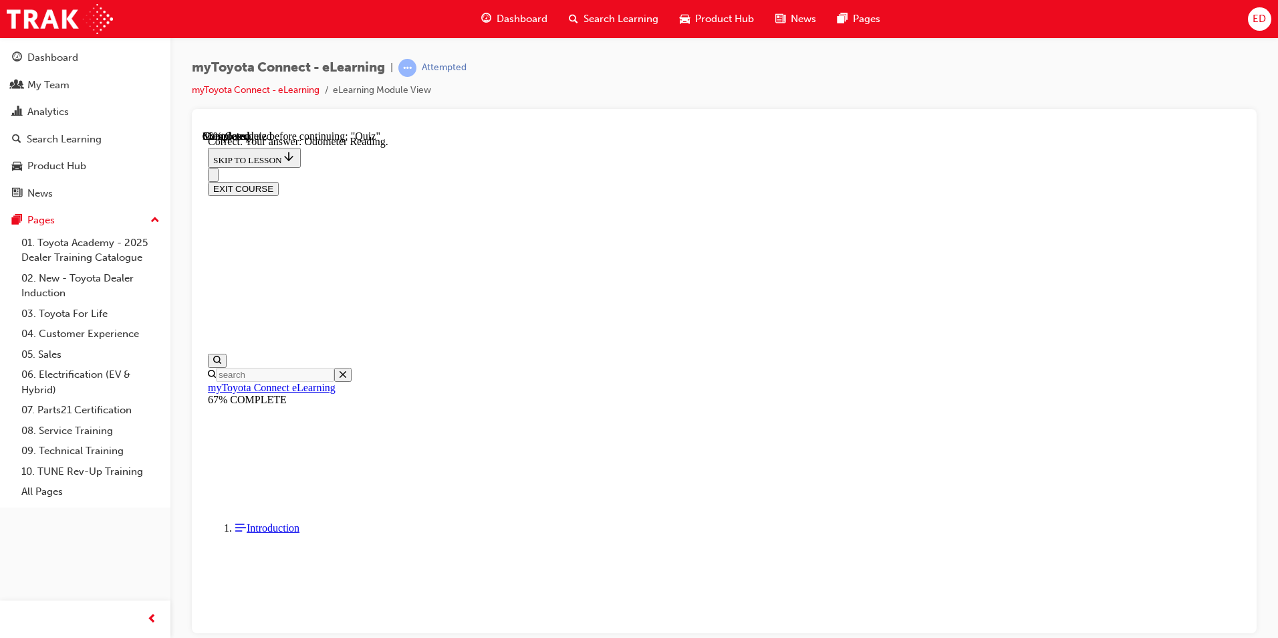
scroll to position [237, 0]
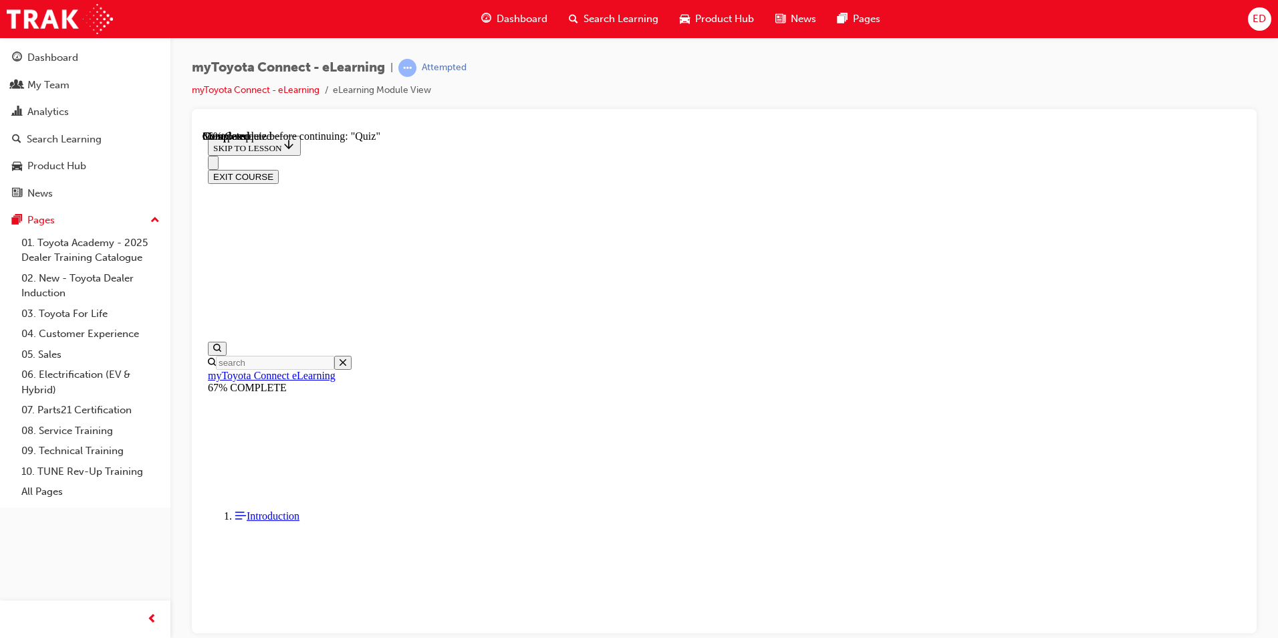
scroll to position [208, 0]
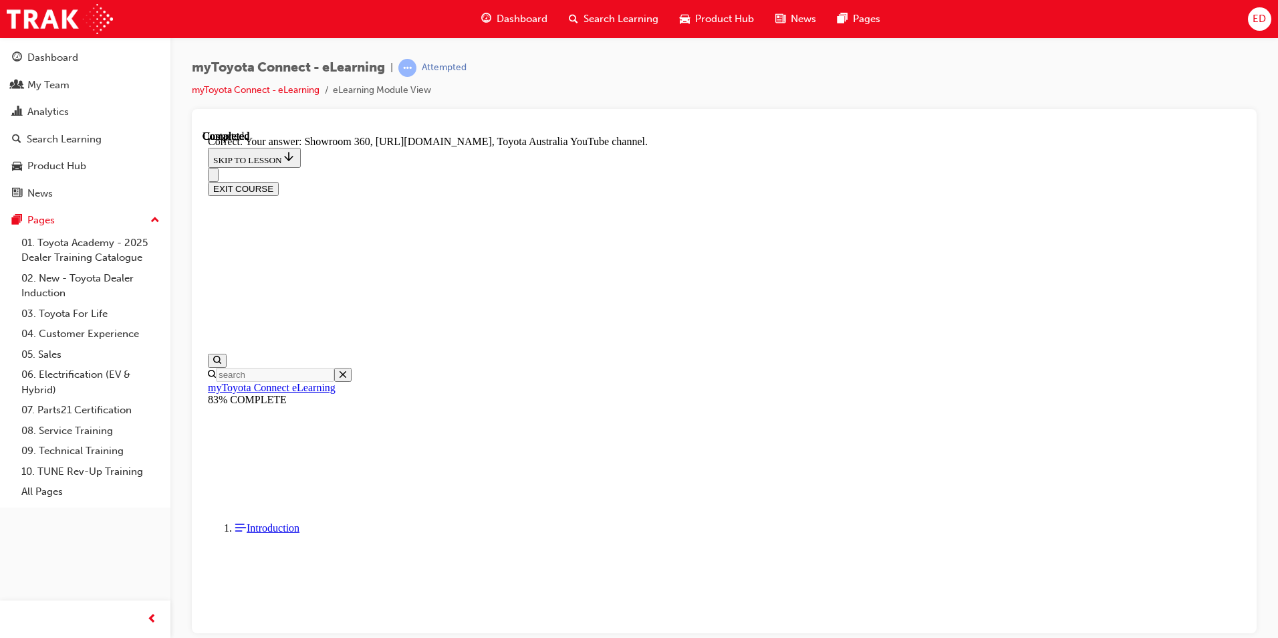
scroll to position [250, 0]
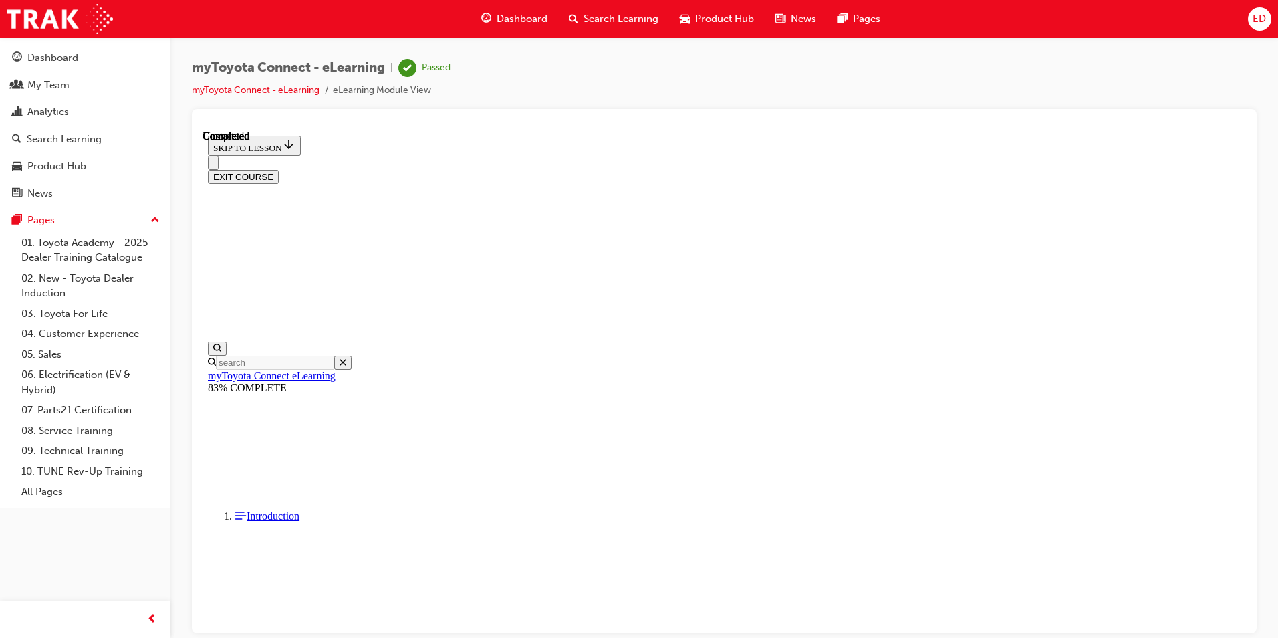
scroll to position [223, 0]
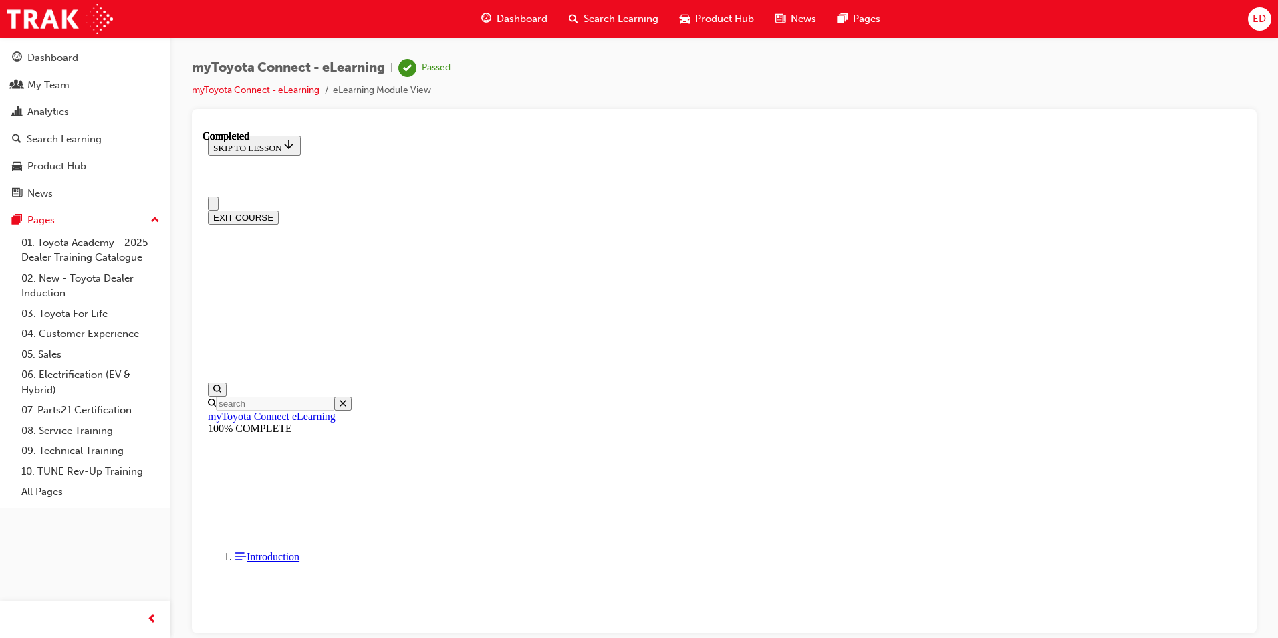
scroll to position [0, 0]
click at [279, 210] on button "EXIT COURSE" at bounding box center [243, 217] width 71 height 14
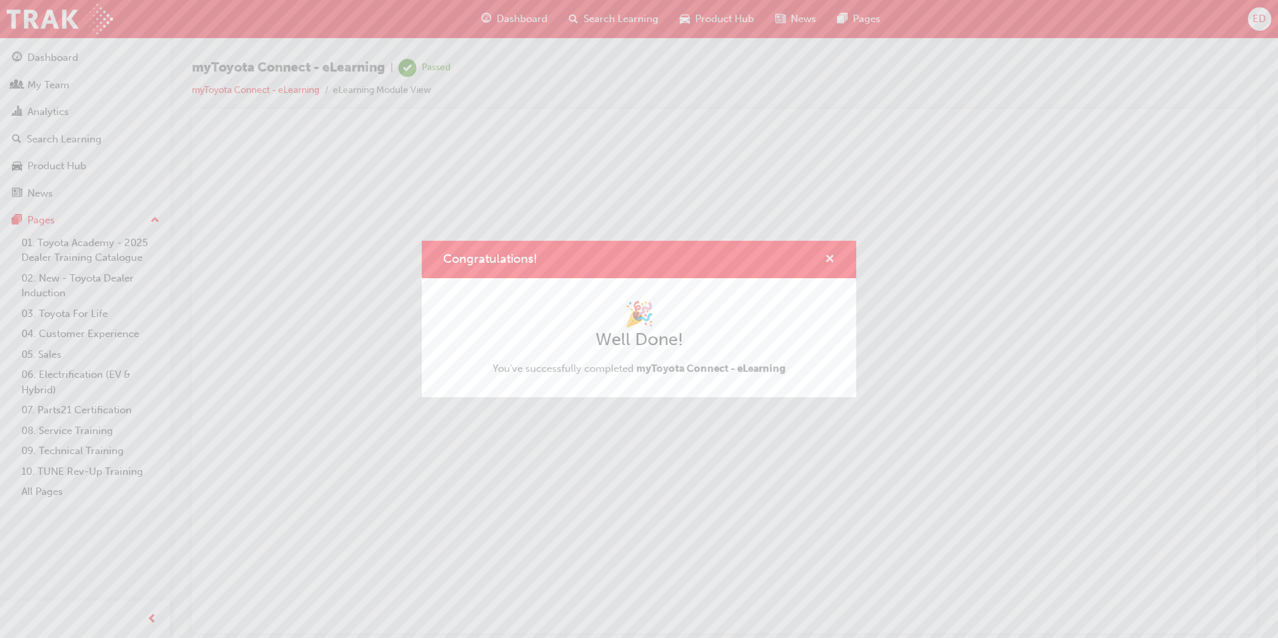
click at [827, 254] on span "cross-icon" at bounding box center [830, 260] width 10 height 12
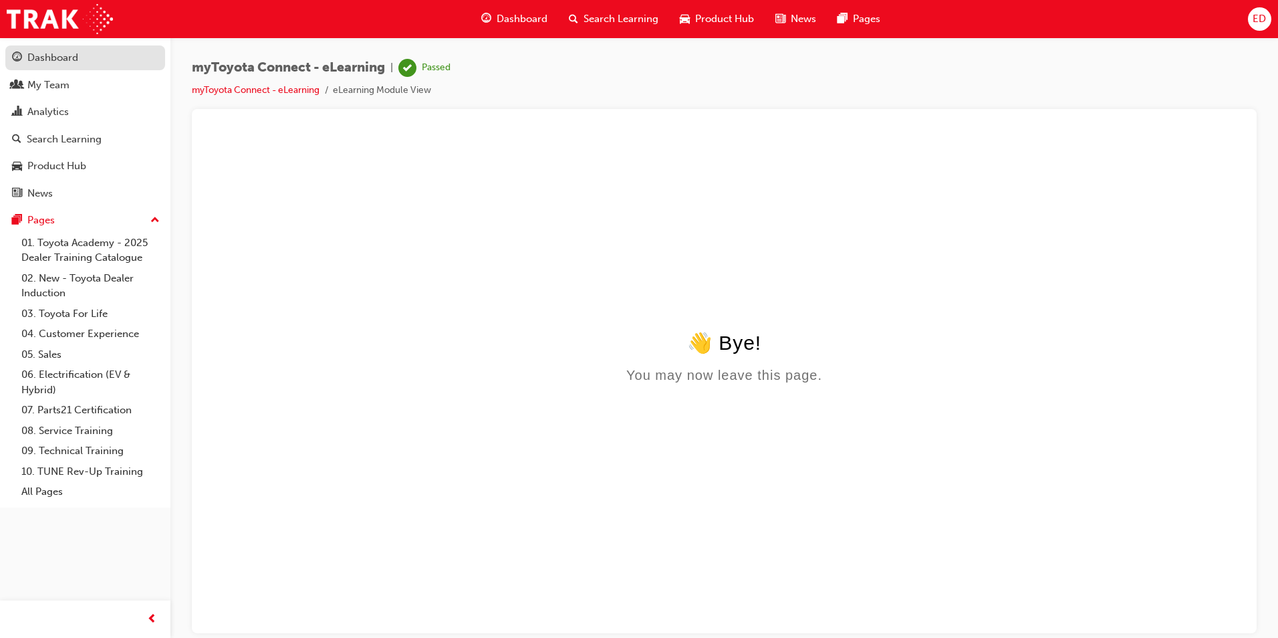
click at [51, 53] on div "Dashboard" at bounding box center [52, 57] width 51 height 15
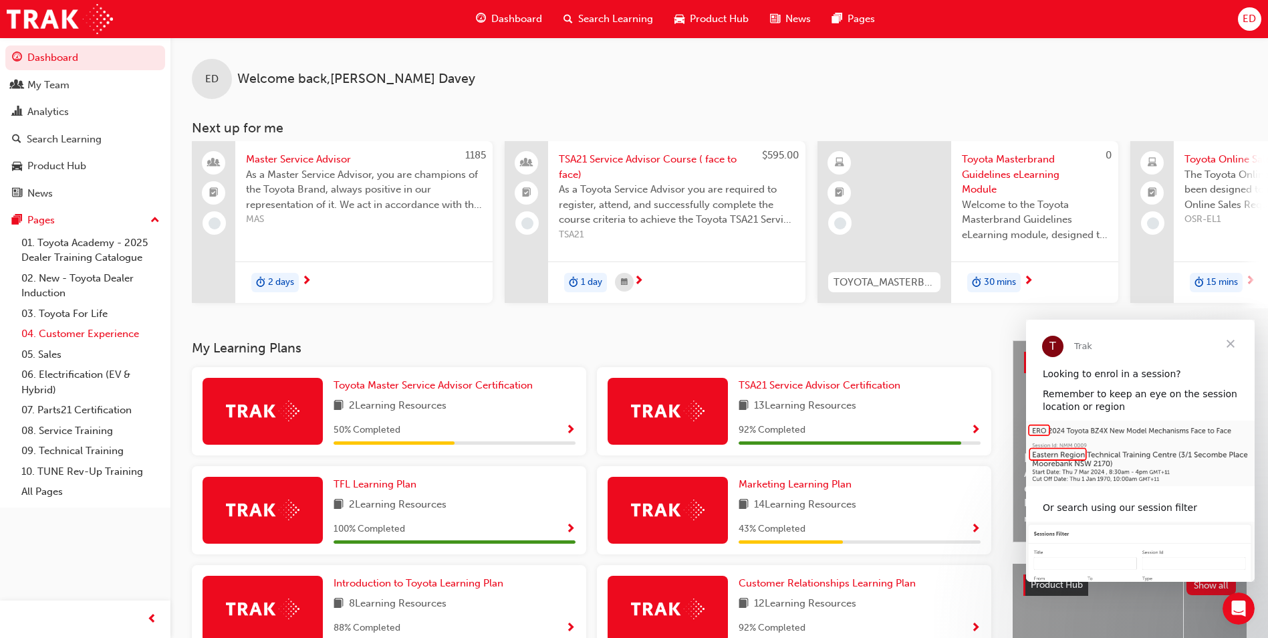
click at [39, 331] on link "04. Customer Experience" at bounding box center [90, 333] width 149 height 21
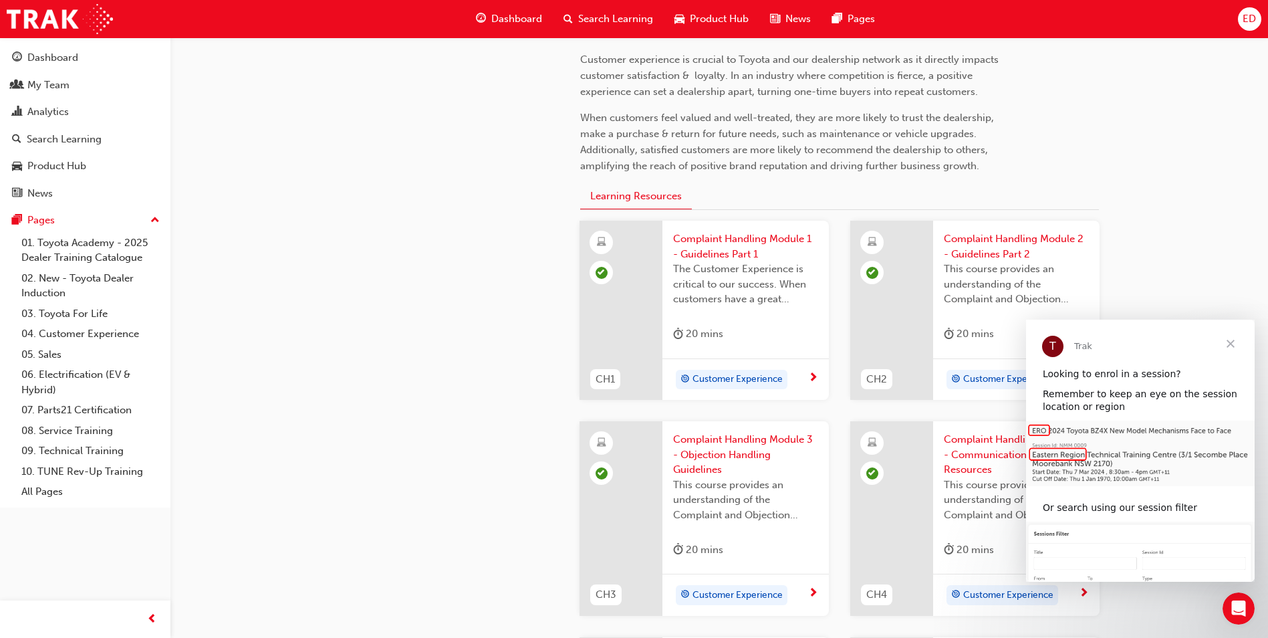
scroll to position [334, 0]
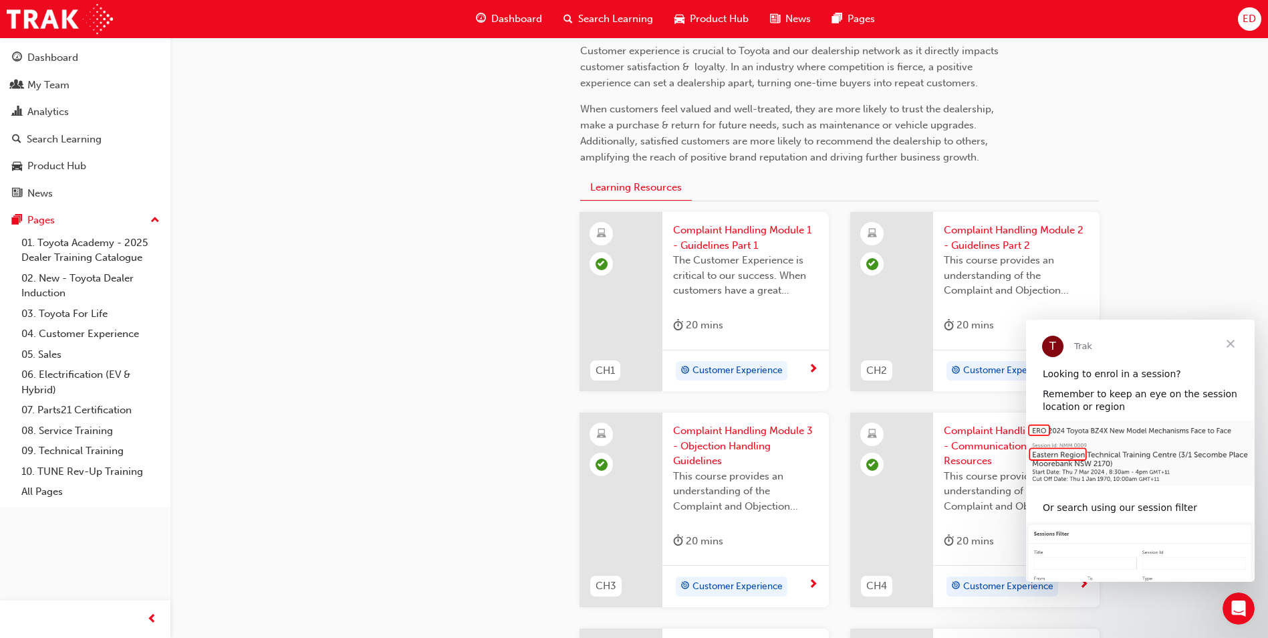
click at [1226, 341] on span "Close" at bounding box center [1230, 343] width 48 height 48
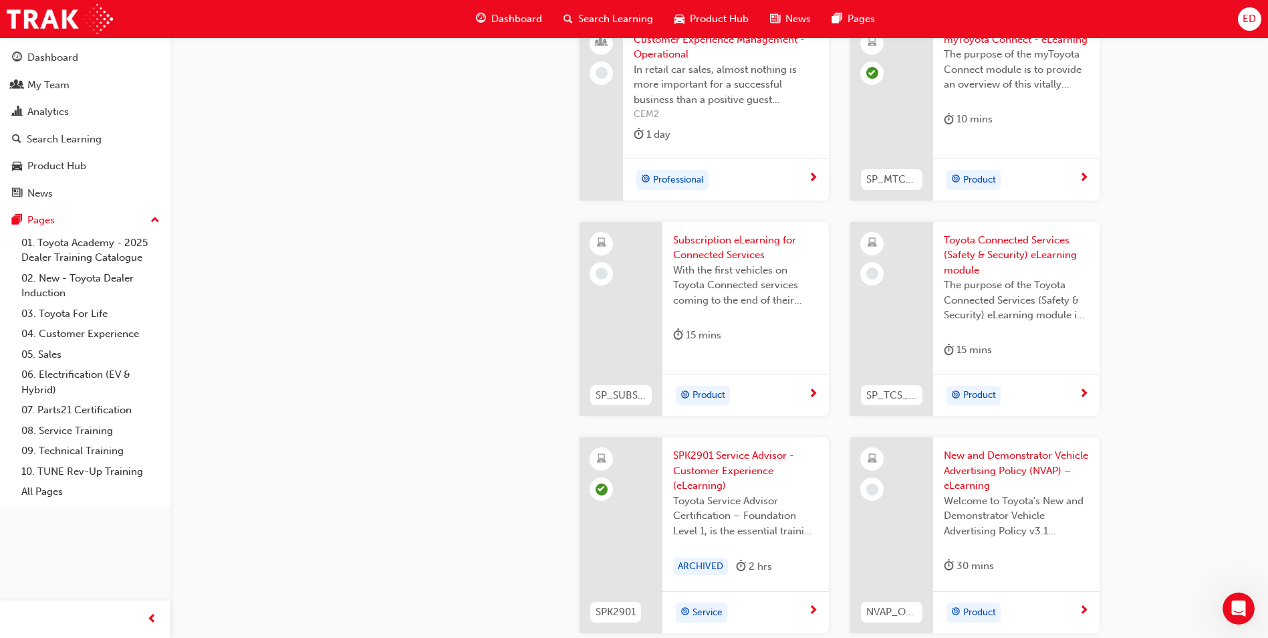
scroll to position [2005, 0]
click at [710, 239] on span "Subscription eLearning for Connected Services" at bounding box center [745, 246] width 145 height 30
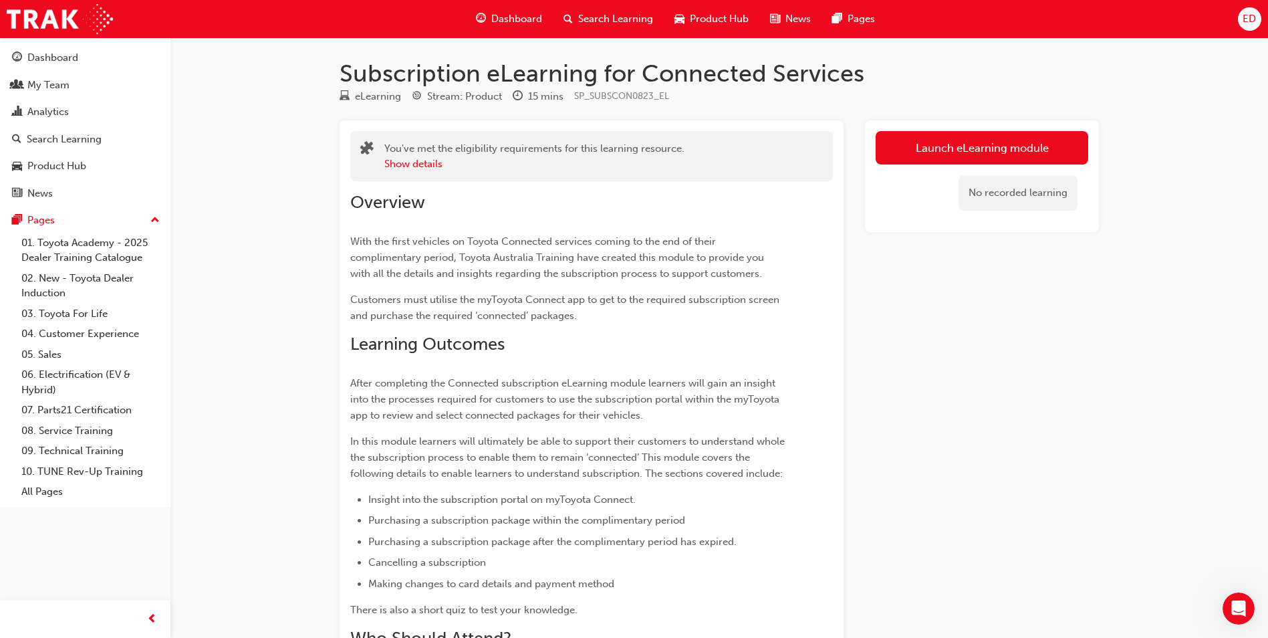
scroll to position [2005, 0]
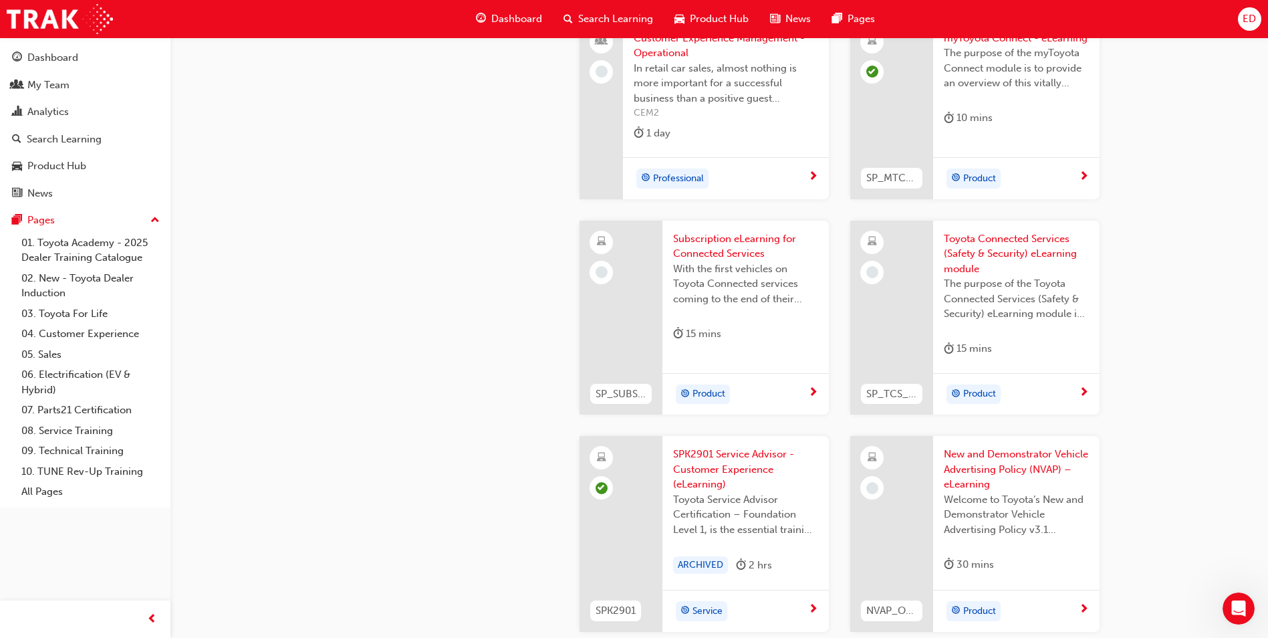
click at [985, 457] on span "New and Demonstrator Vehicle Advertising Policy (NVAP) – eLearning" at bounding box center [1016, 468] width 145 height 45
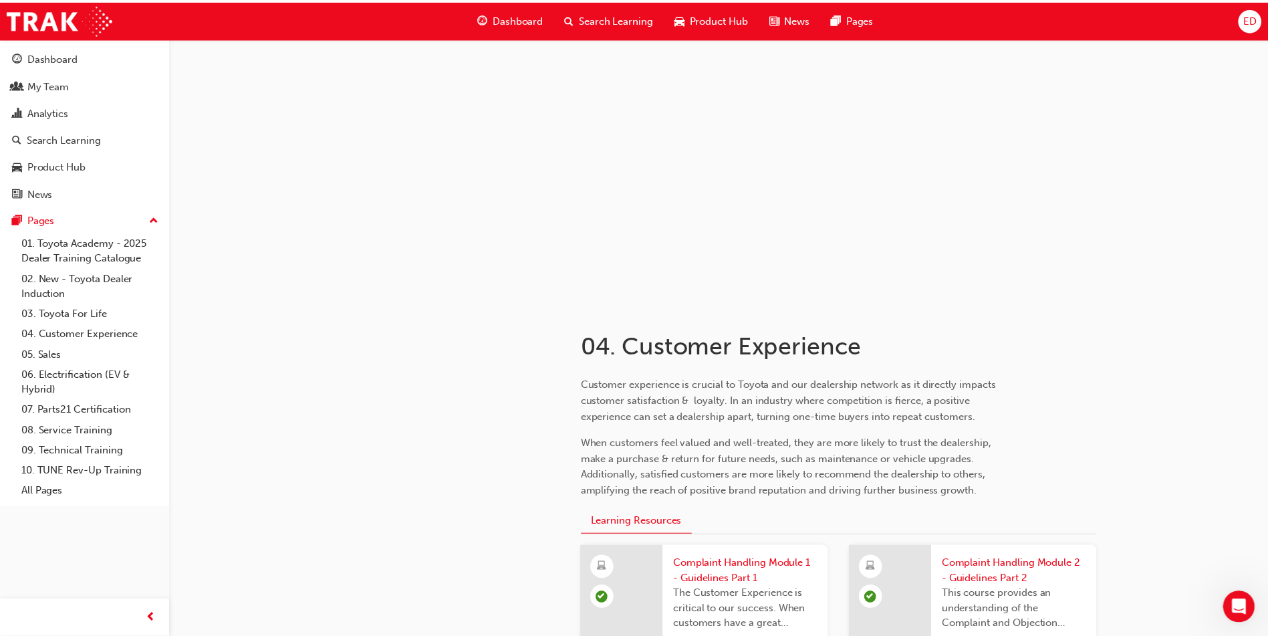
scroll to position [2005, 0]
